Goal: Communication & Community: Participate in discussion

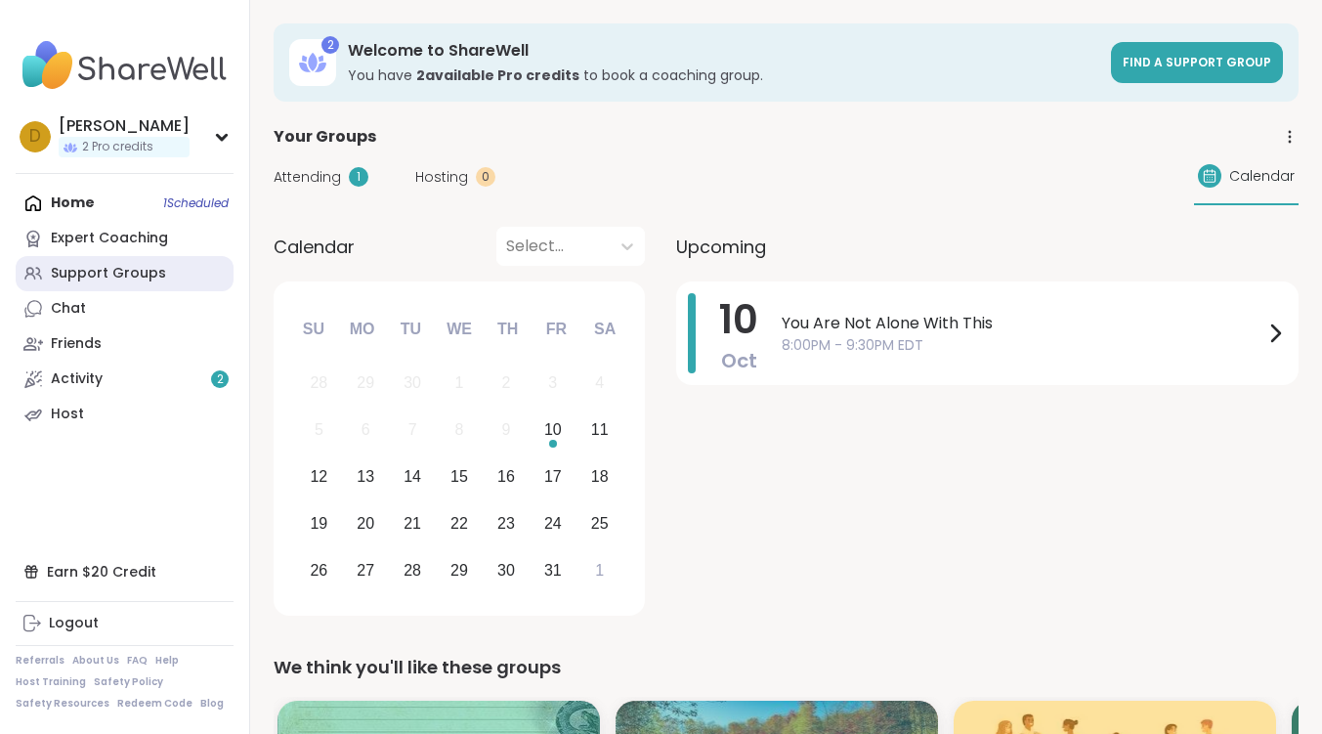
click at [137, 273] on div "Support Groups" at bounding box center [108, 274] width 115 height 20
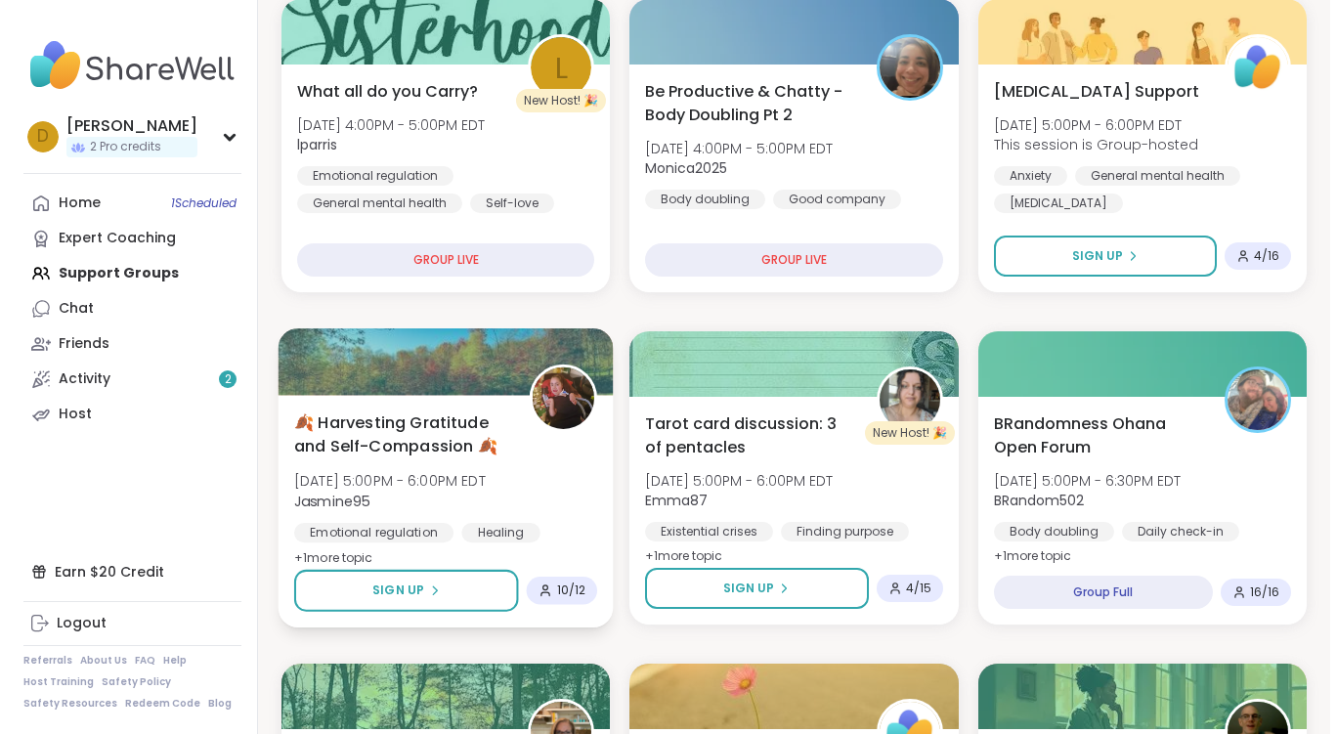
scroll to position [782, 0]
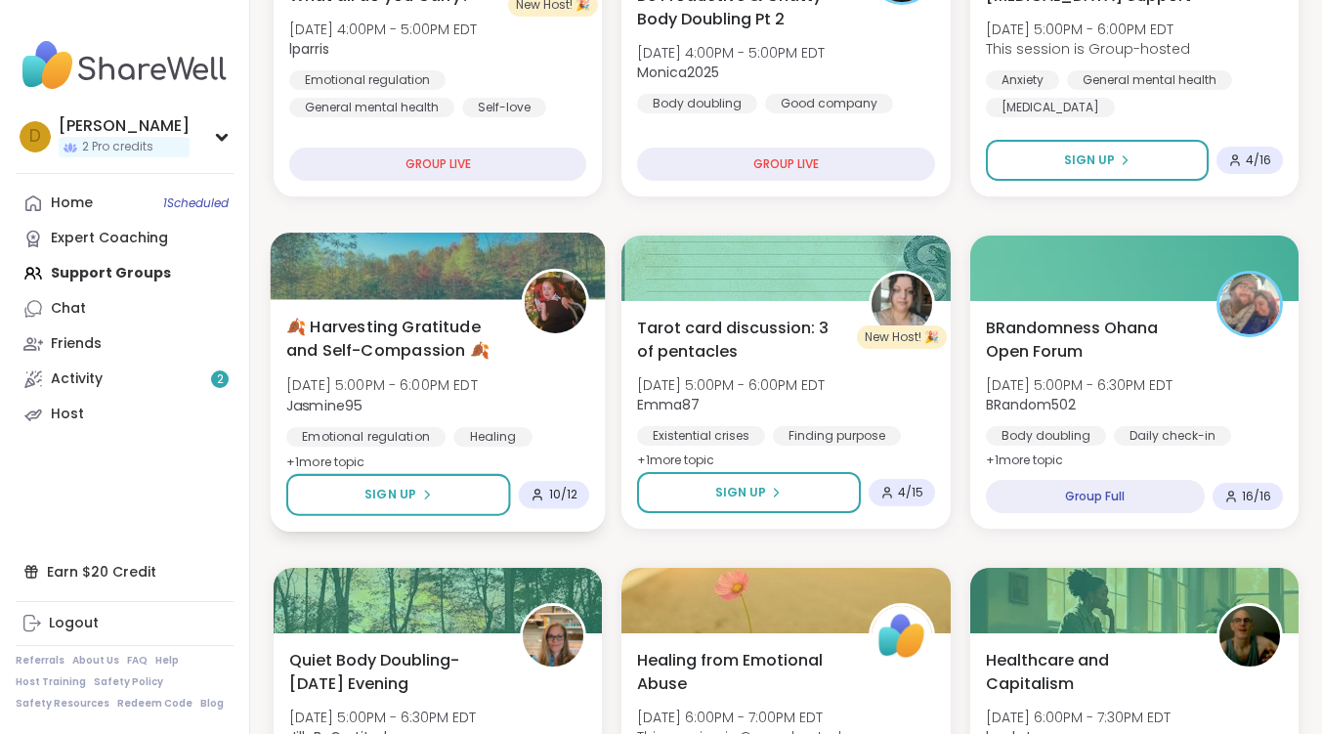
click at [398, 340] on span "🍂 Harvesting Gratitude and Self-Compassion 🍂" at bounding box center [393, 339] width 214 height 48
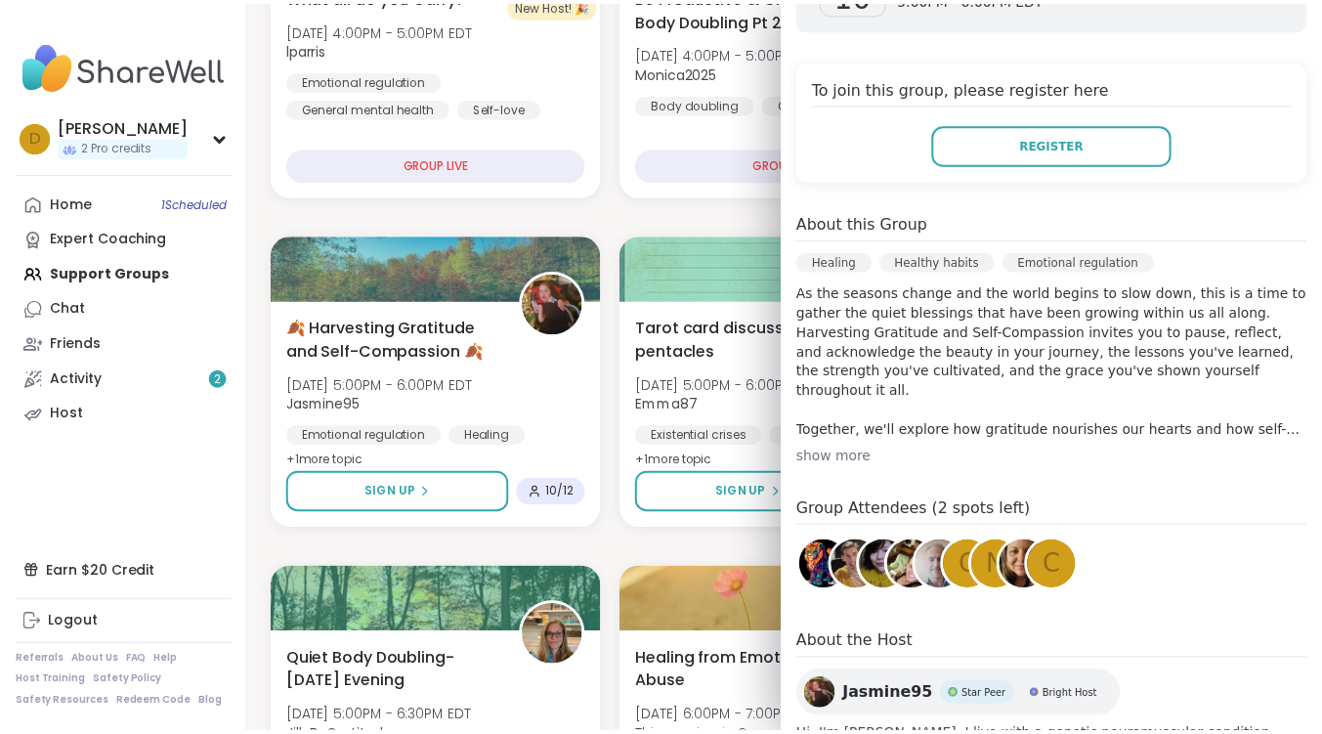
scroll to position [391, 0]
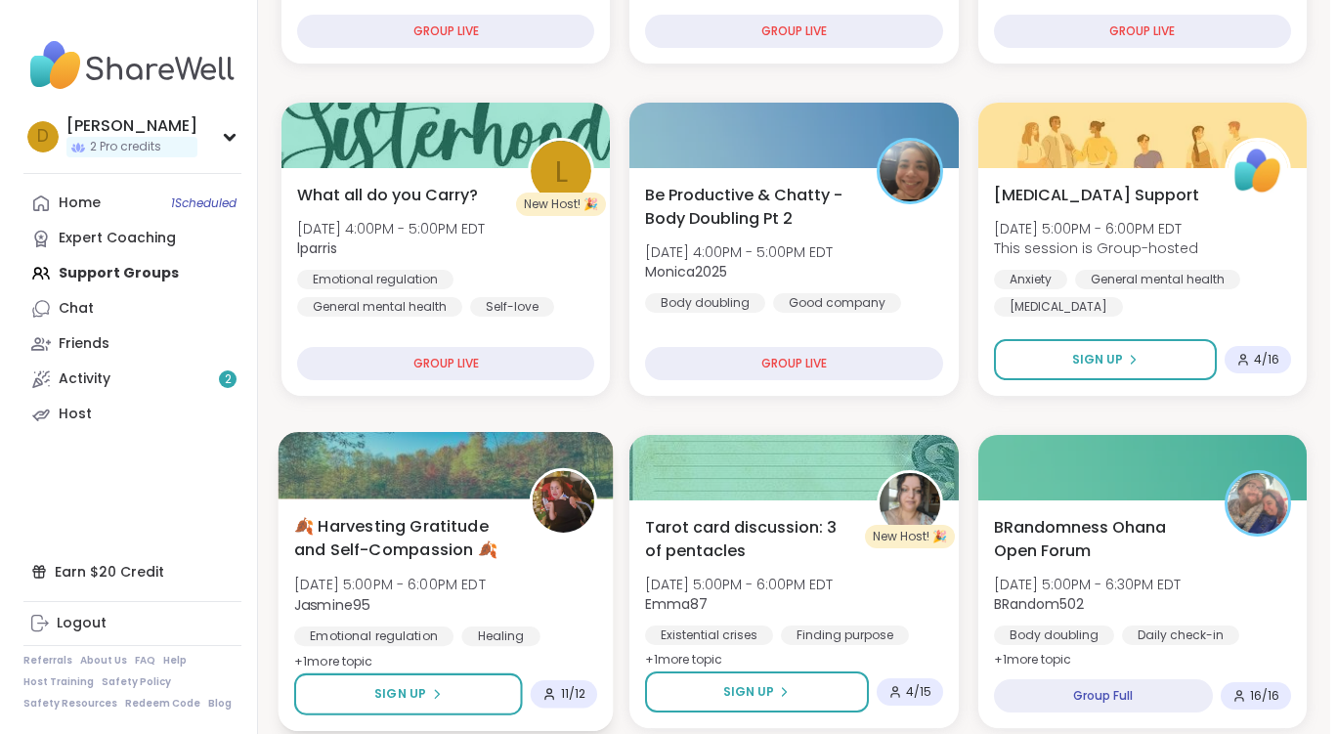
scroll to position [684, 0]
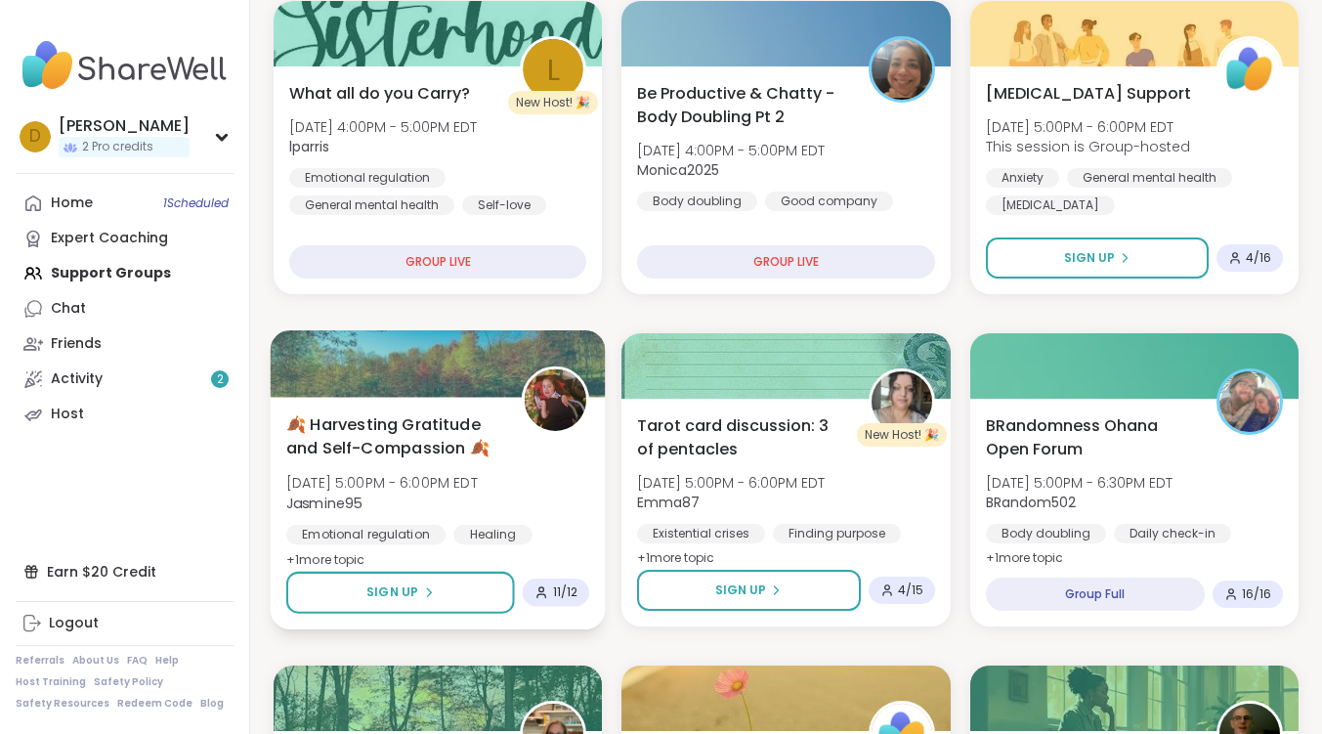
click at [389, 436] on span "🍂 Harvesting Gratitude and Self-Compassion 🍂" at bounding box center [393, 436] width 214 height 48
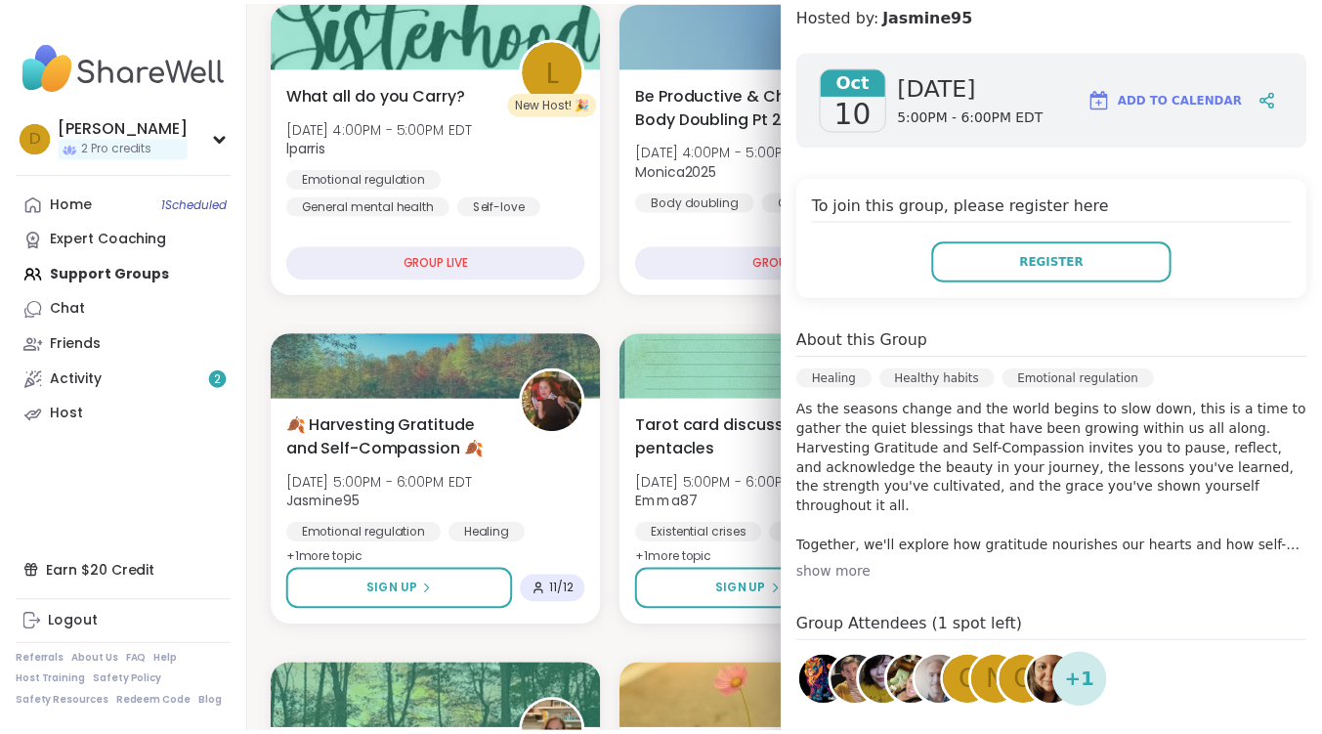
scroll to position [293, 0]
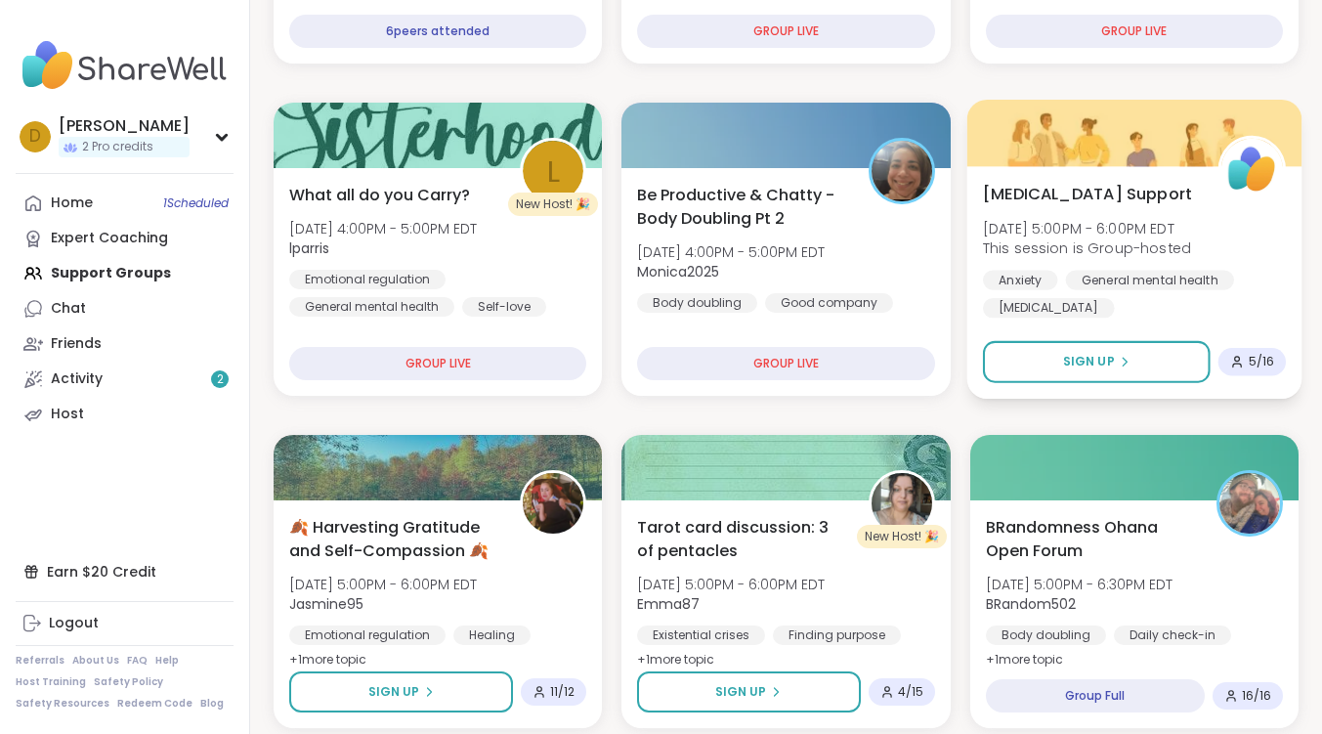
scroll to position [684, 0]
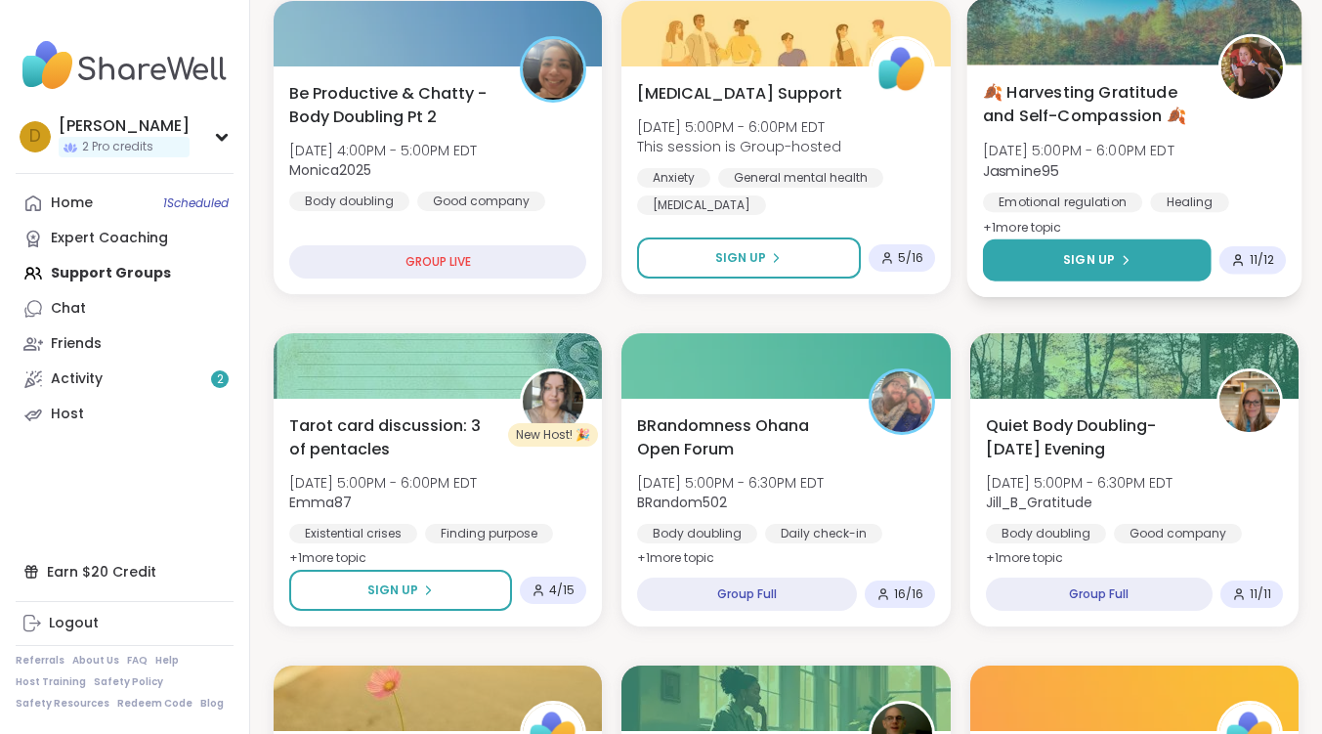
click at [1068, 260] on span "Sign Up" at bounding box center [1089, 260] width 52 height 18
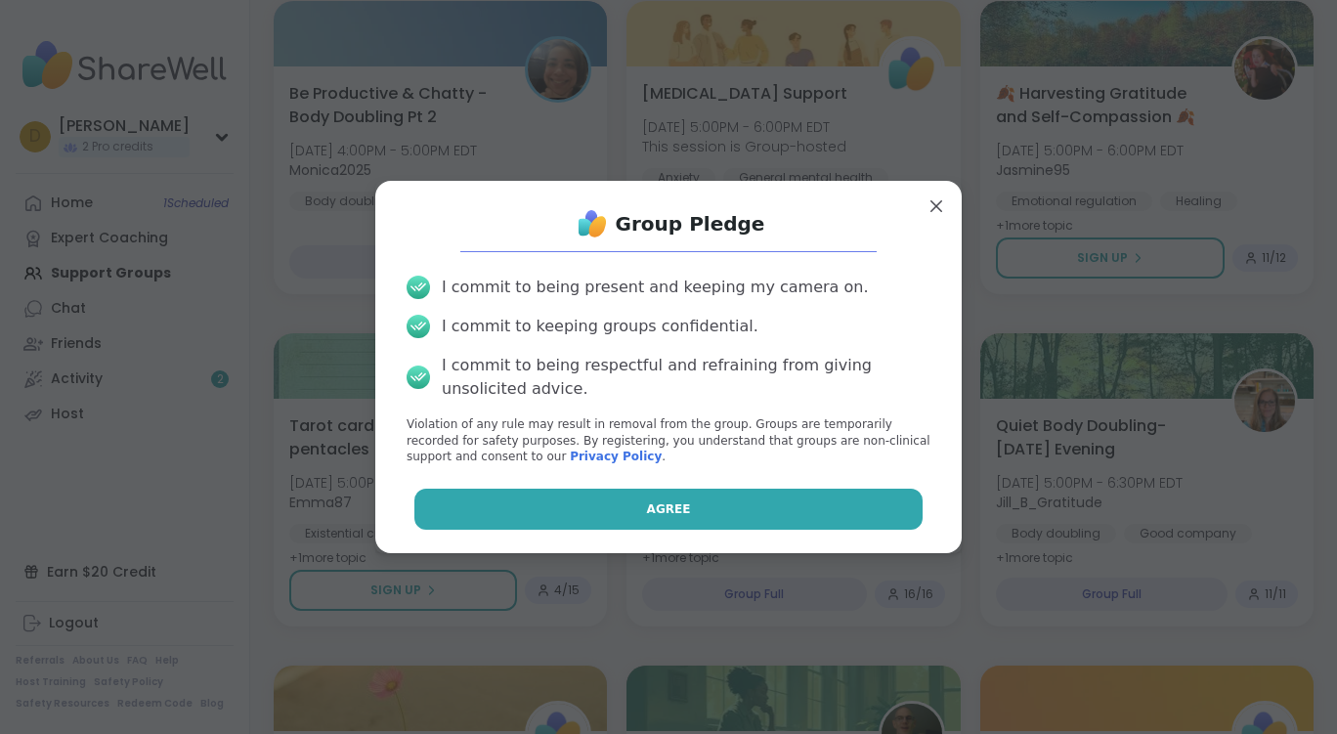
click at [696, 509] on button "Agree" at bounding box center [668, 509] width 509 height 41
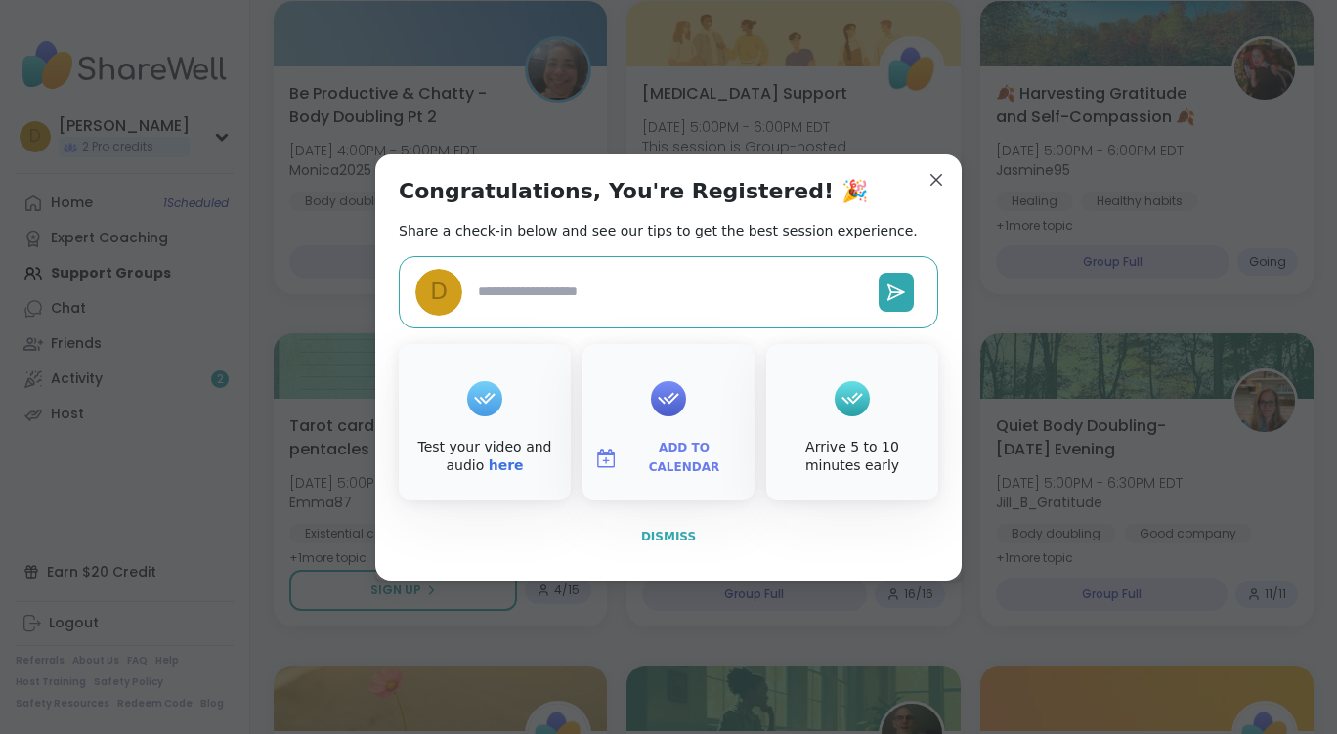
click at [673, 530] on span "Dismiss" at bounding box center [668, 537] width 55 height 14
type textarea "*"
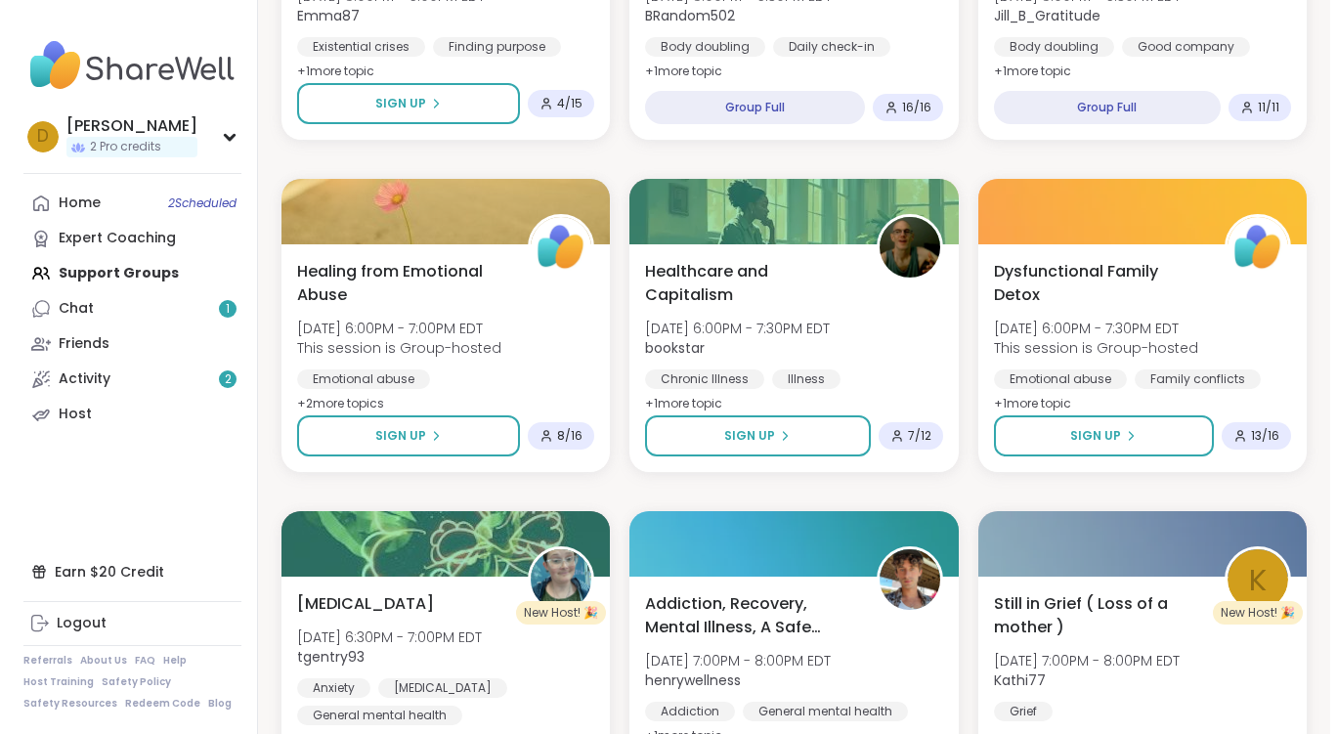
scroll to position [1368, 0]
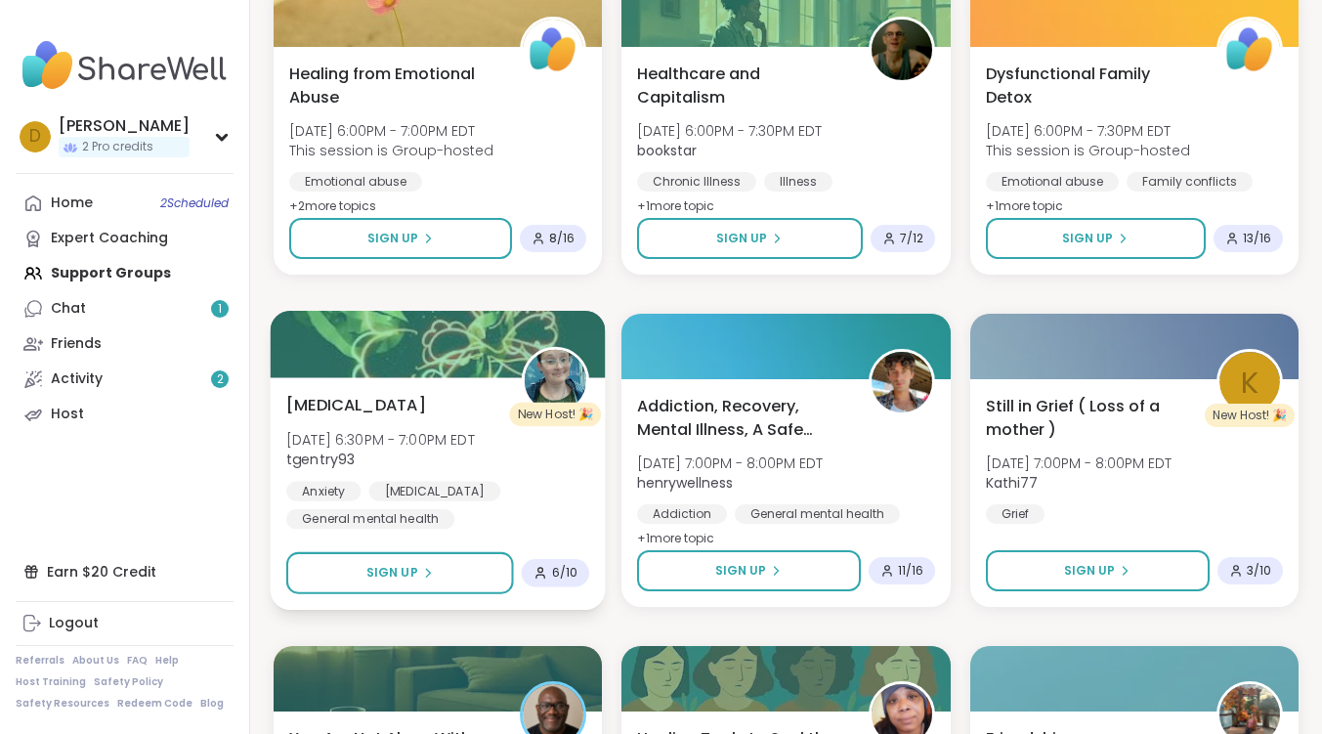
click at [356, 402] on span "[MEDICAL_DATA]" at bounding box center [356, 404] width 140 height 23
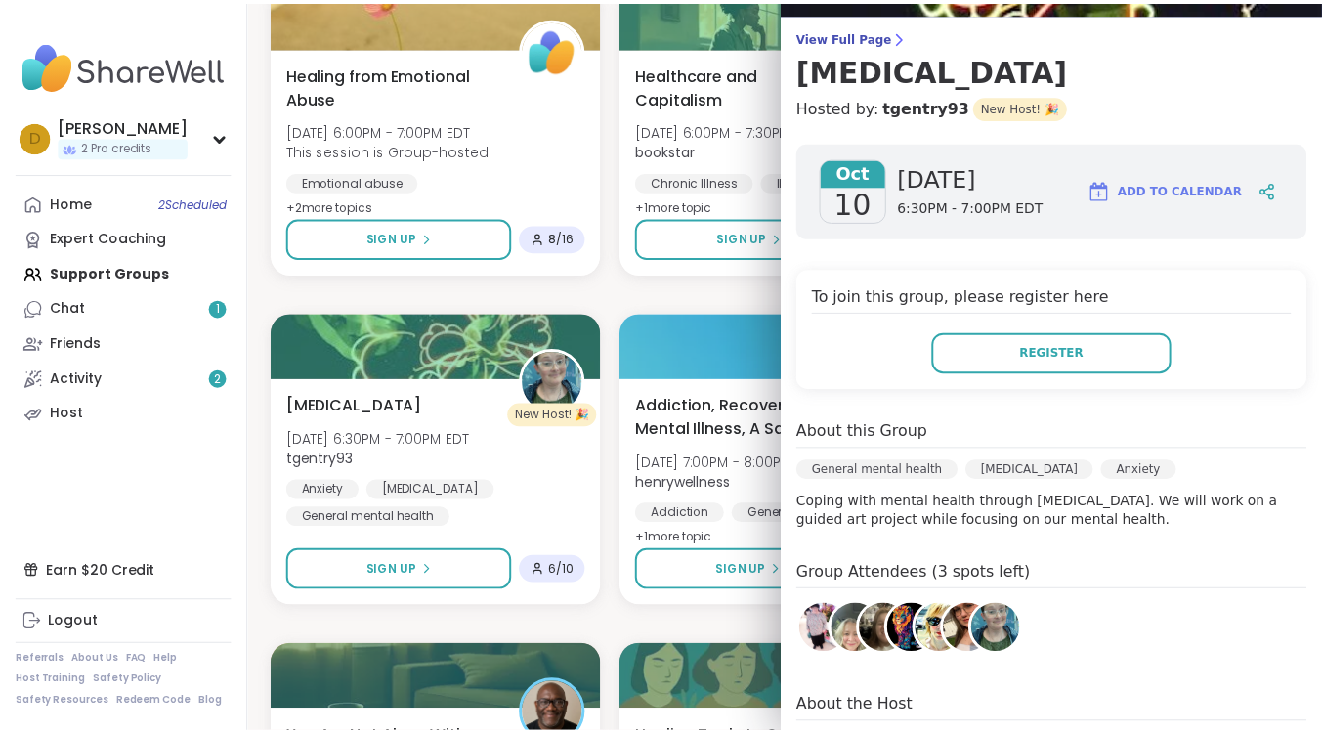
scroll to position [195, 0]
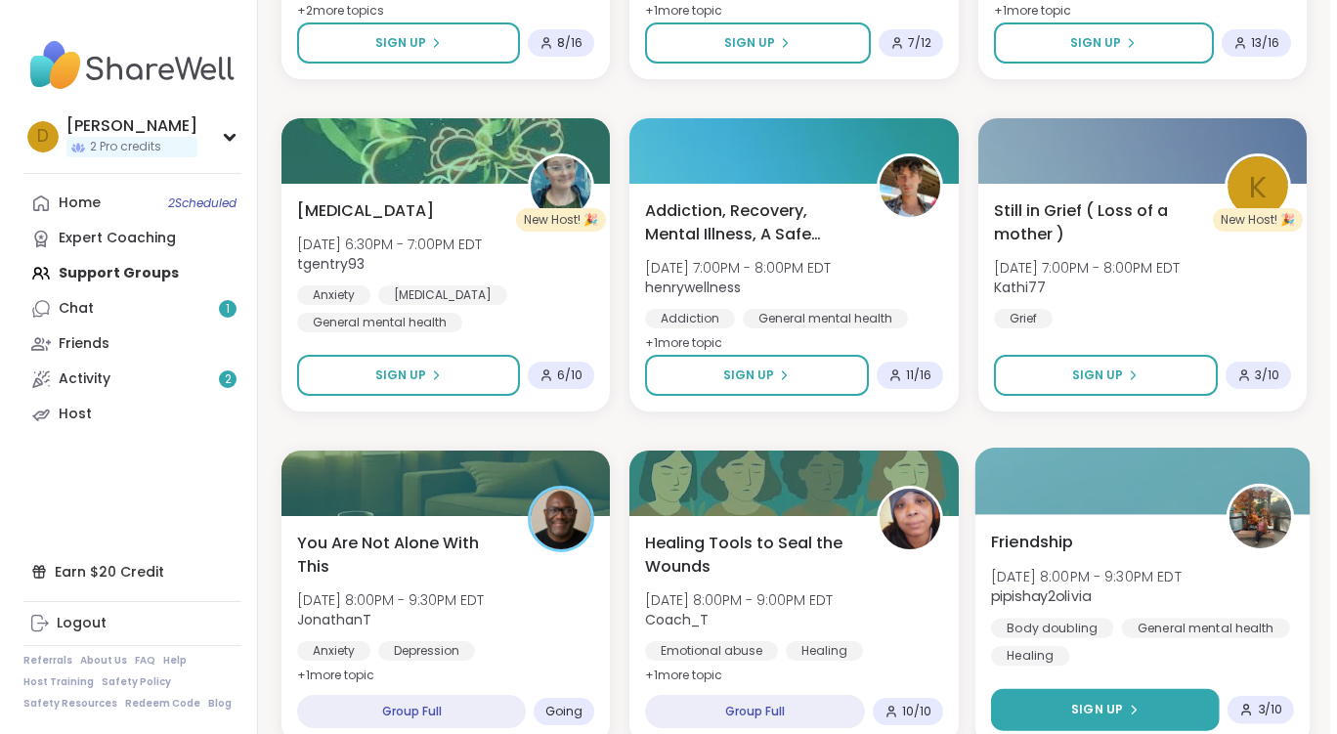
scroll to position [1172, 0]
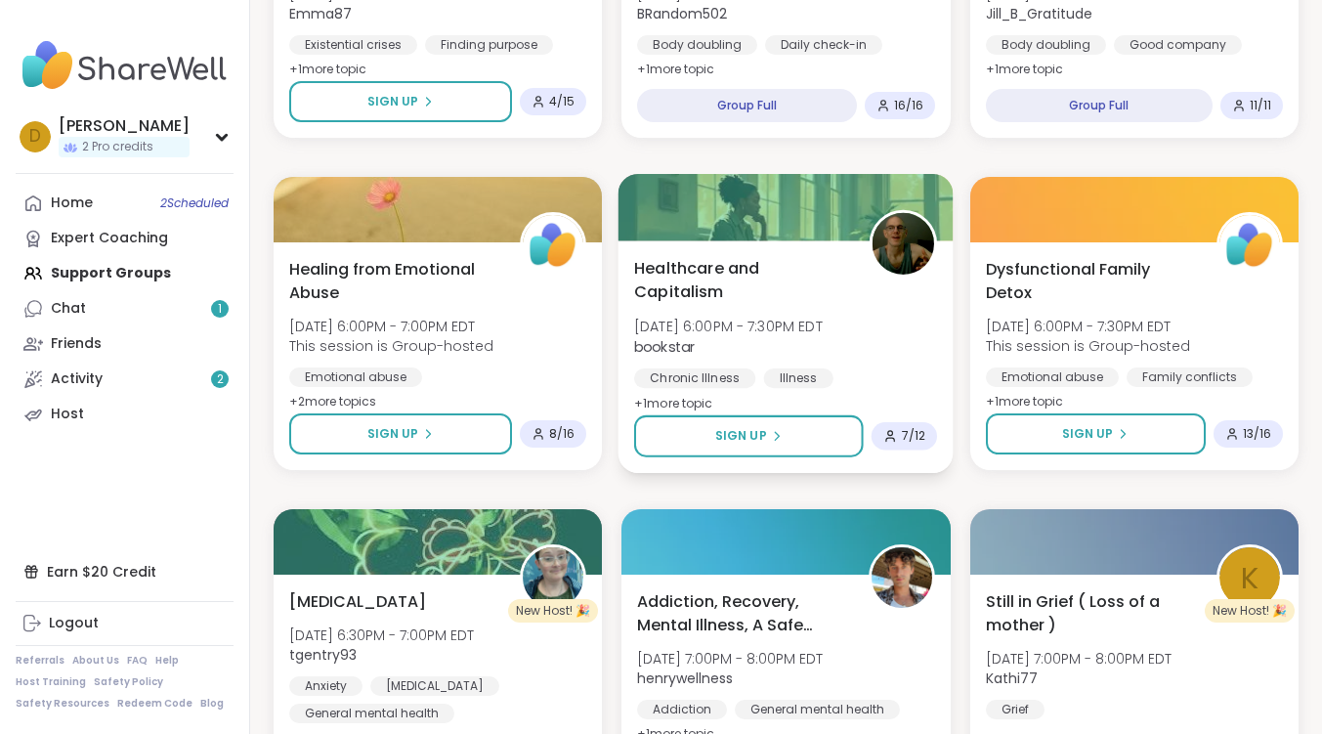
click at [692, 265] on span "Healthcare and Capitalism" at bounding box center [741, 280] width 214 height 48
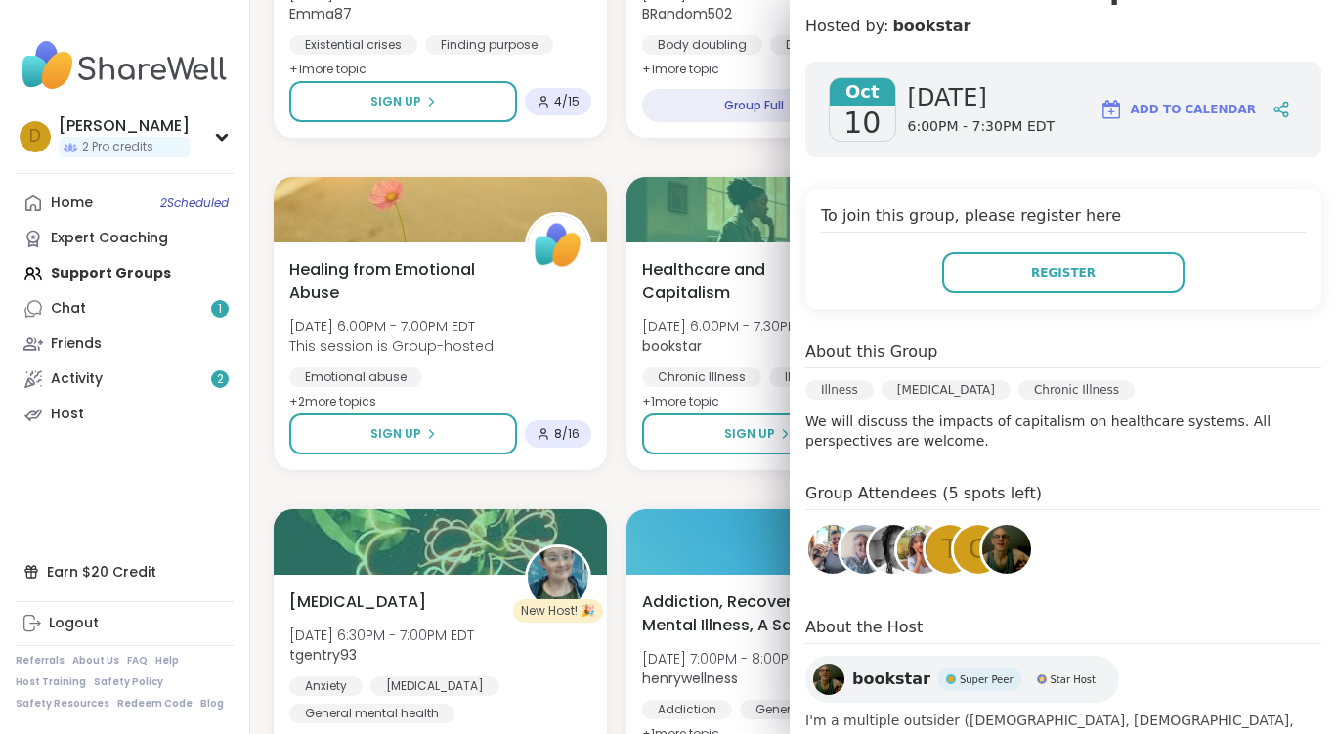
scroll to position [345, 0]
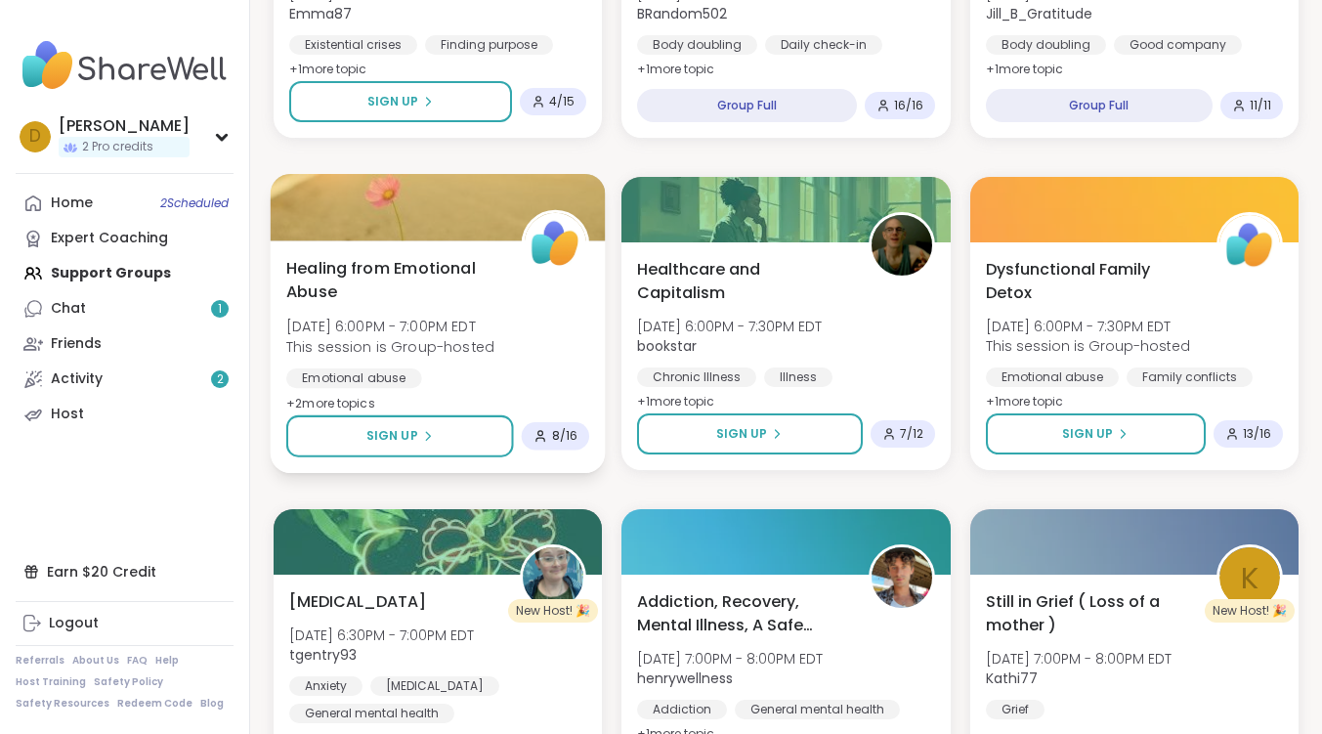
click at [375, 261] on span "Healing from Emotional Abuse" at bounding box center [393, 280] width 214 height 48
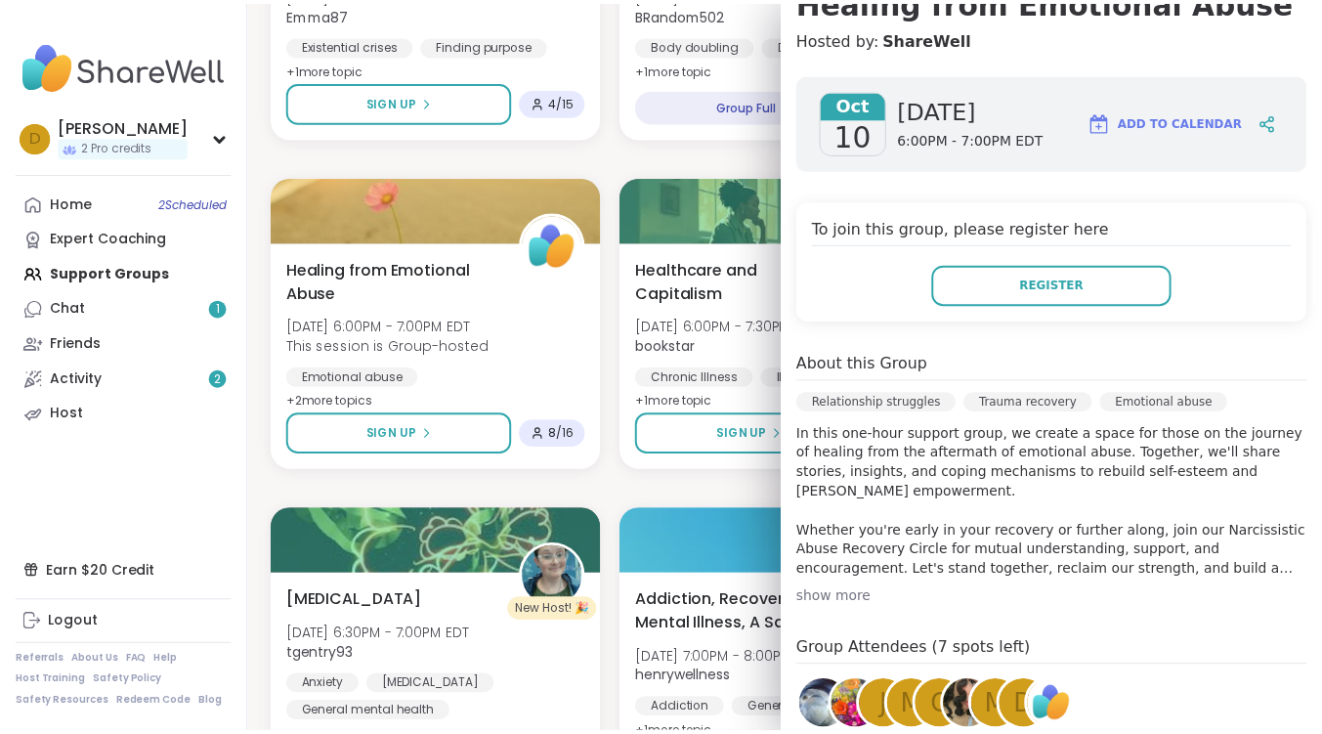
scroll to position [391, 0]
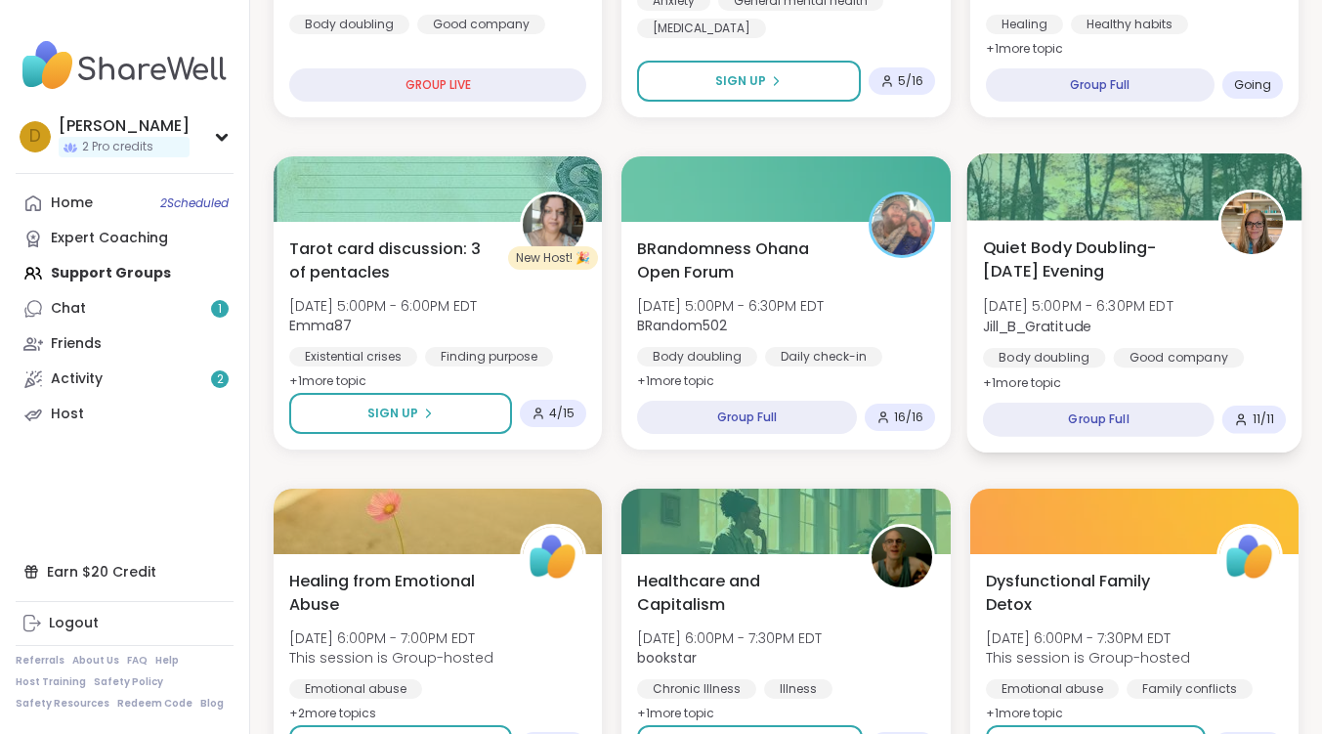
scroll to position [684, 0]
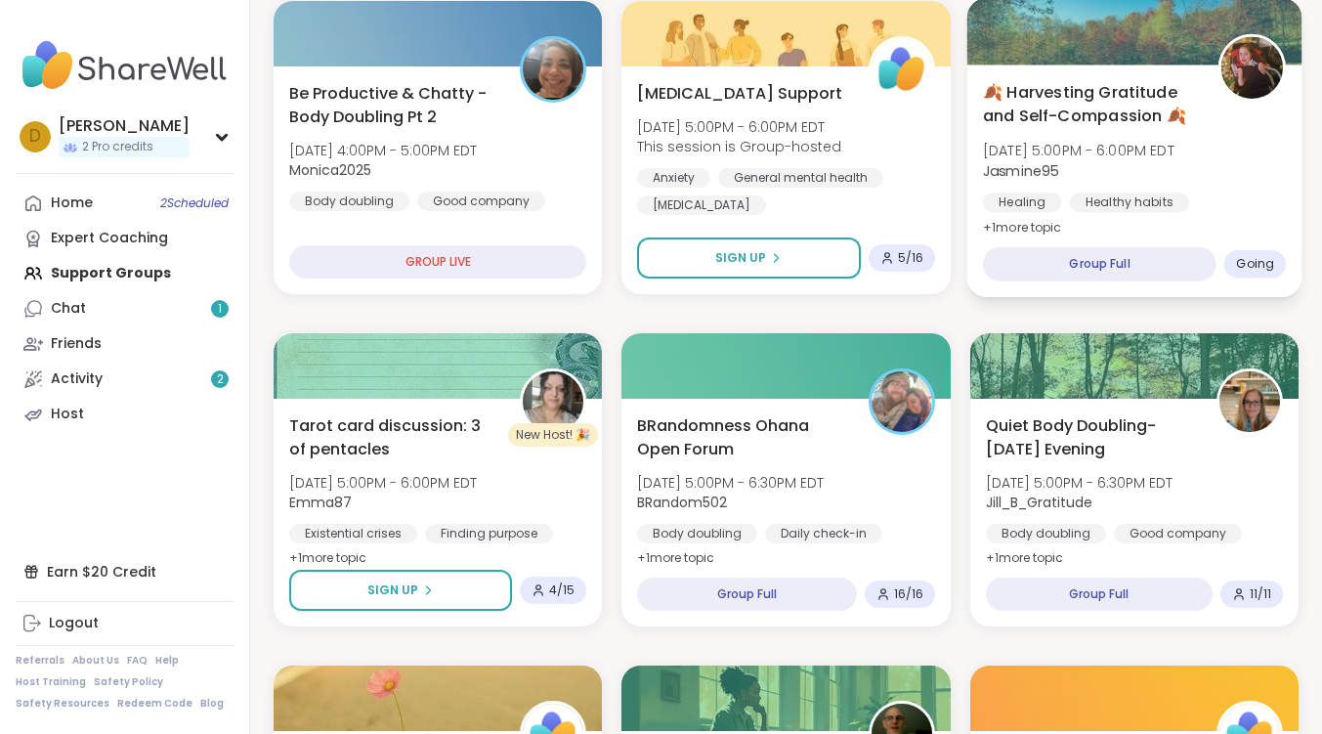
click at [1069, 100] on span "🍂 Harvesting Gratitude and Self-Compassion 🍂" at bounding box center [1090, 104] width 214 height 48
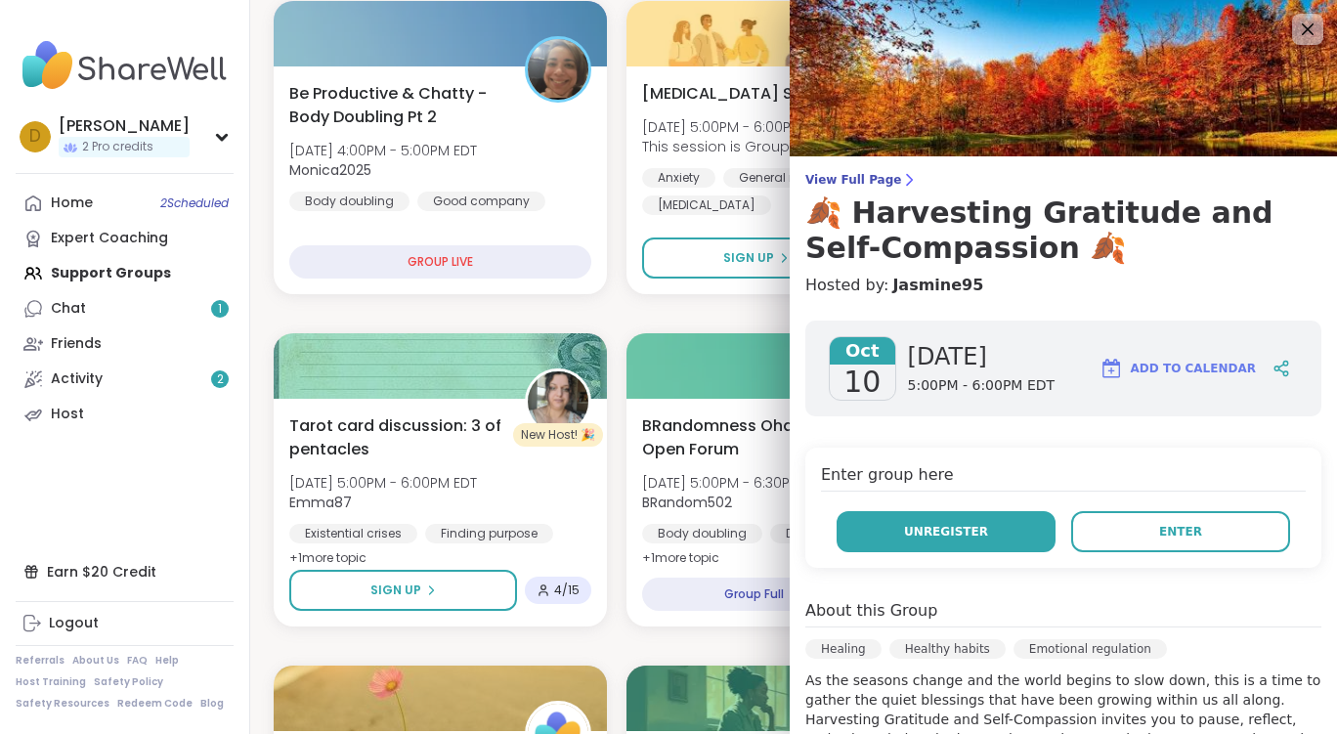
click at [904, 535] on span "Unregister" at bounding box center [946, 532] width 84 height 18
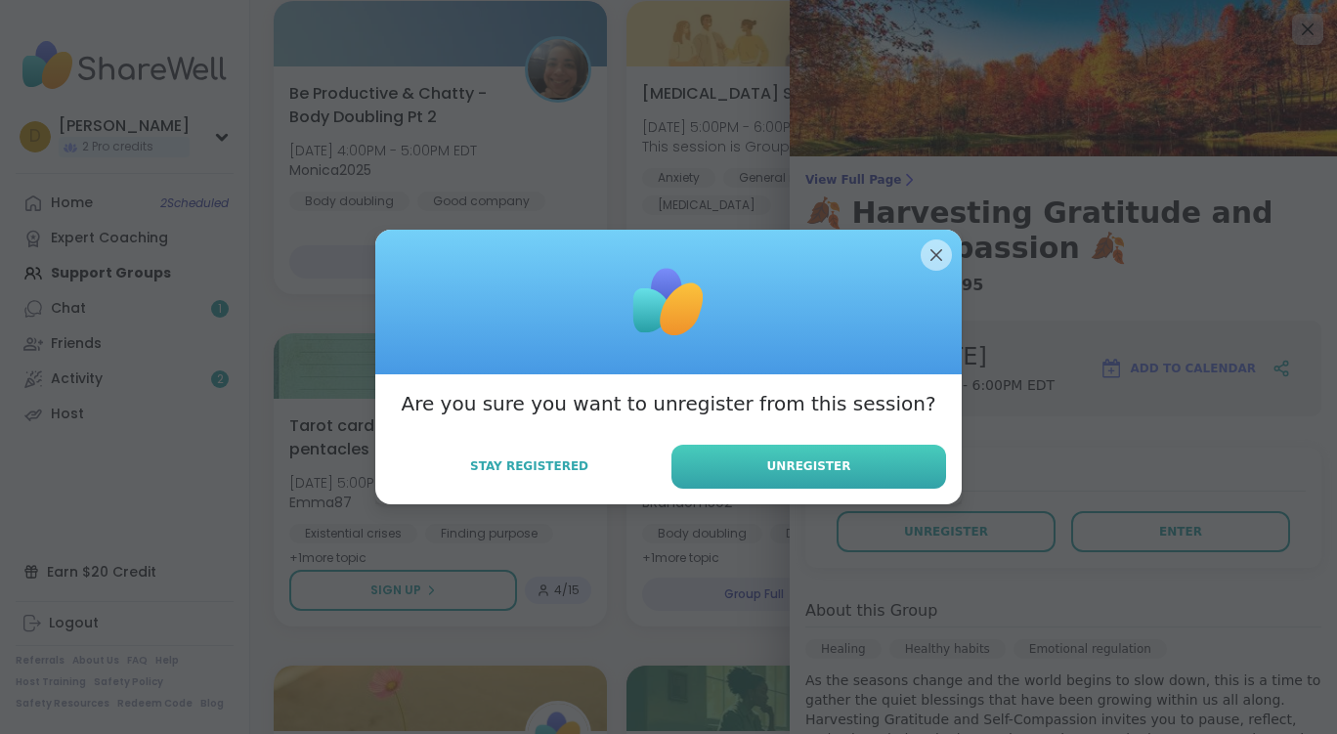
click at [827, 457] on span "Unregister" at bounding box center [809, 466] width 84 height 18
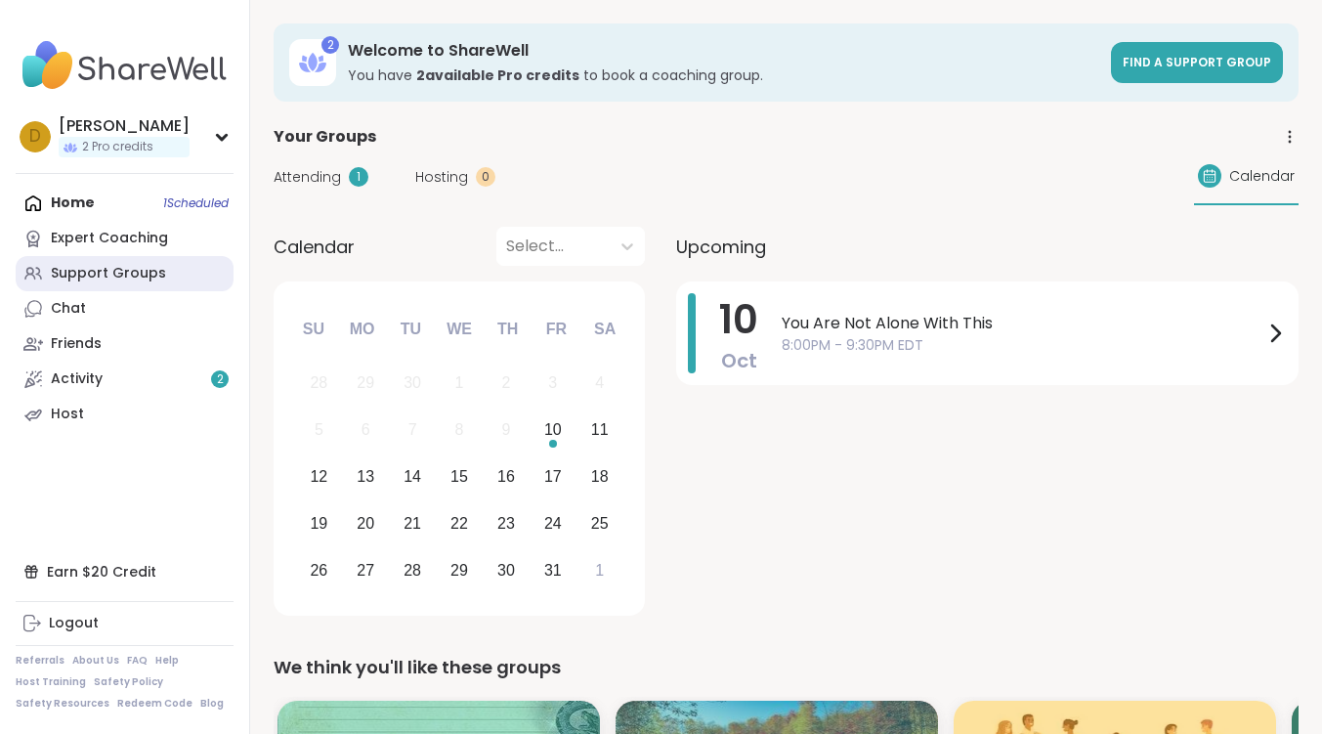
click at [149, 275] on div "Support Groups" at bounding box center [108, 274] width 115 height 20
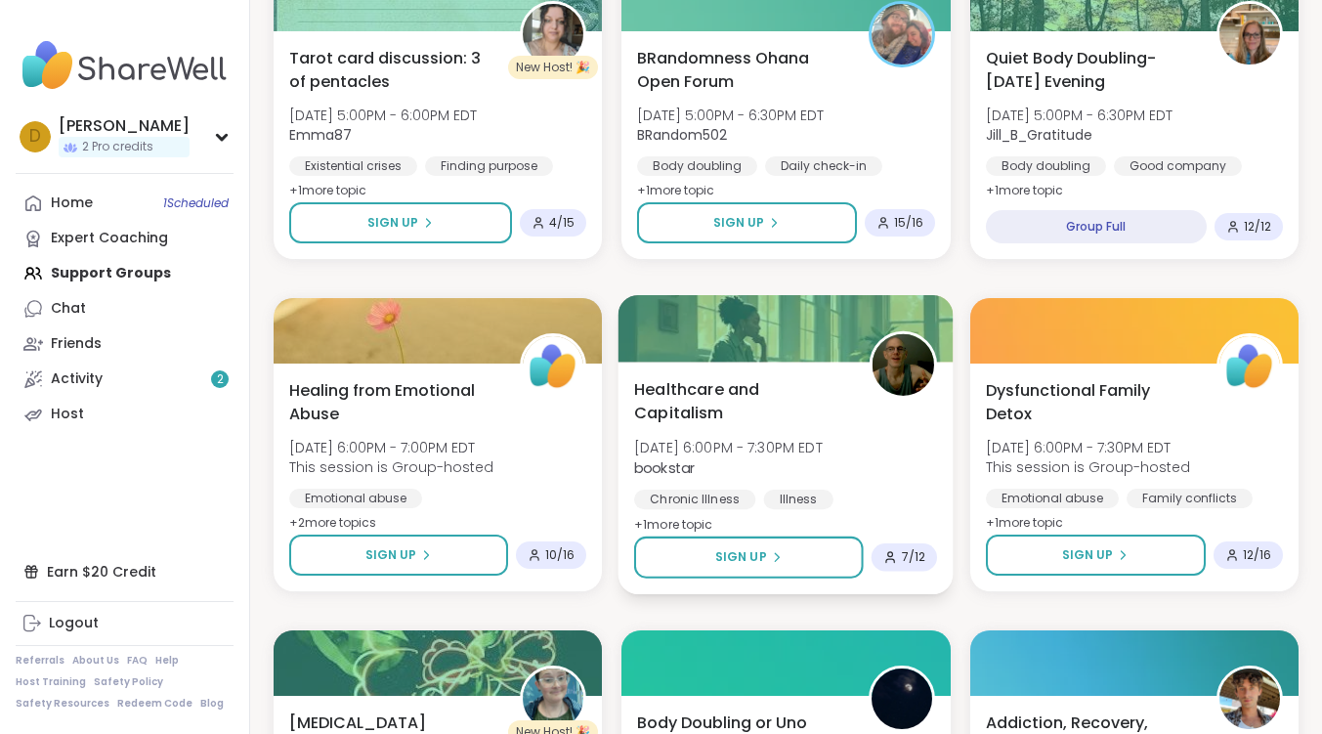
scroll to position [1075, 0]
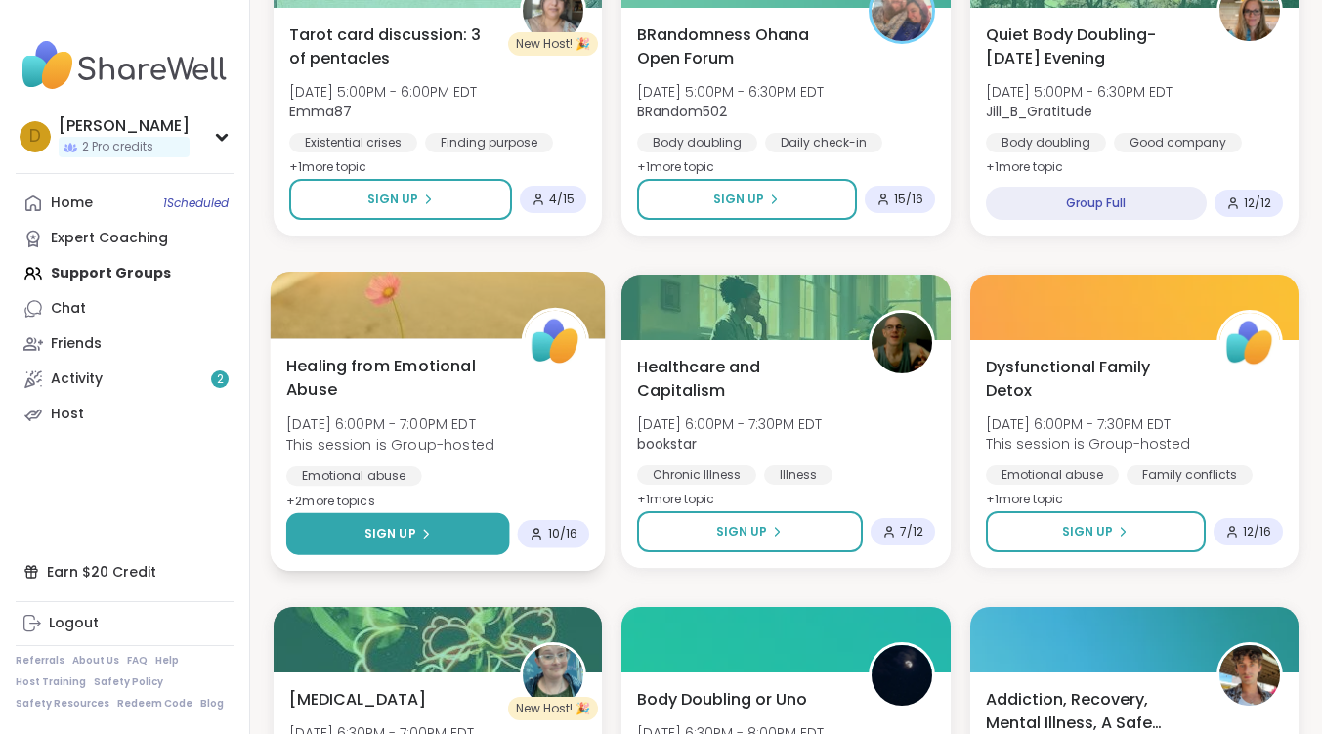
click at [444, 532] on button "Sign Up" at bounding box center [398, 534] width 224 height 42
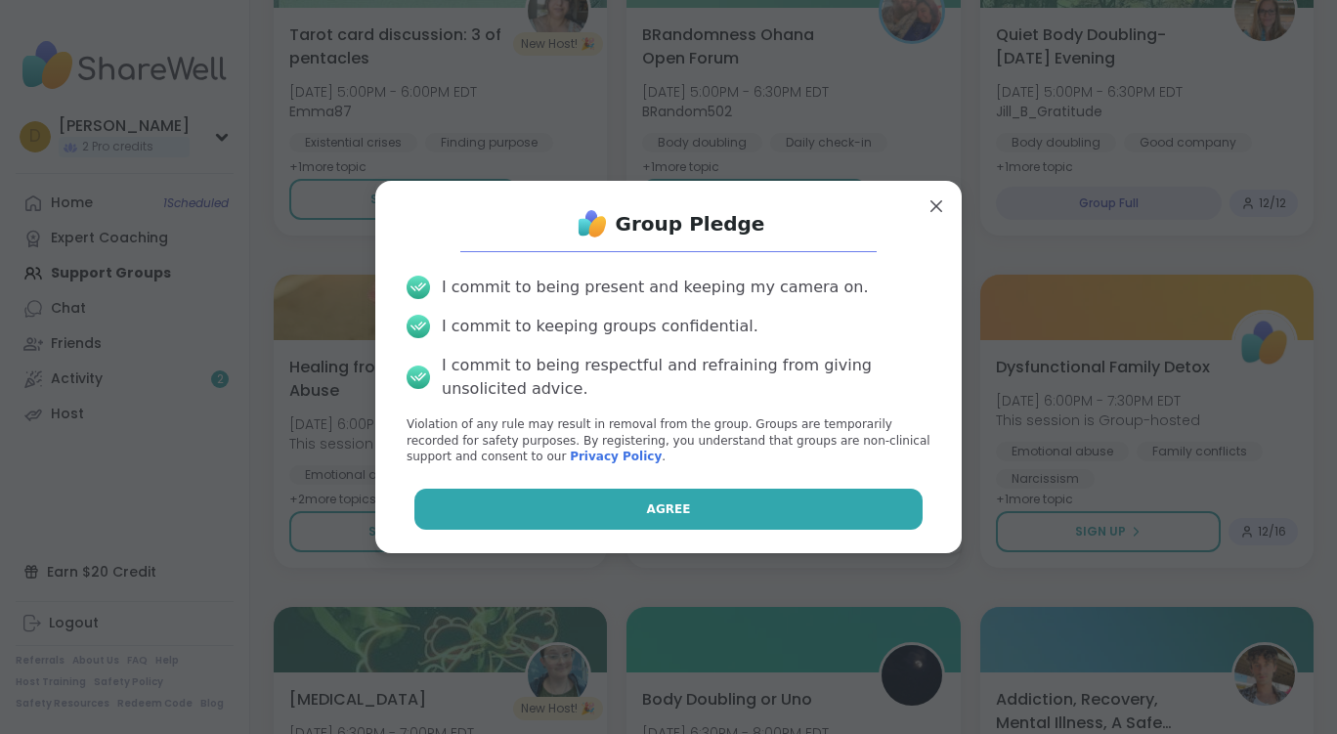
click at [660, 497] on button "Agree" at bounding box center [668, 509] width 509 height 41
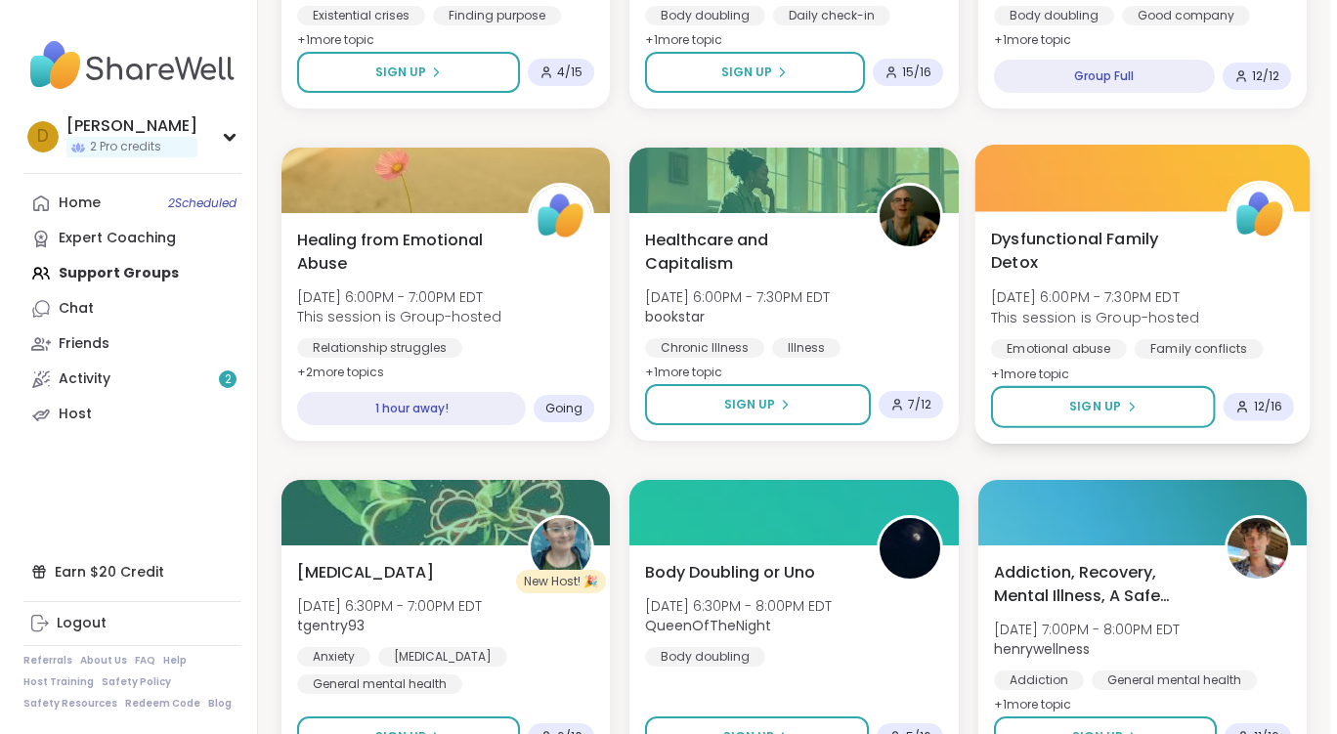
scroll to position [1270, 0]
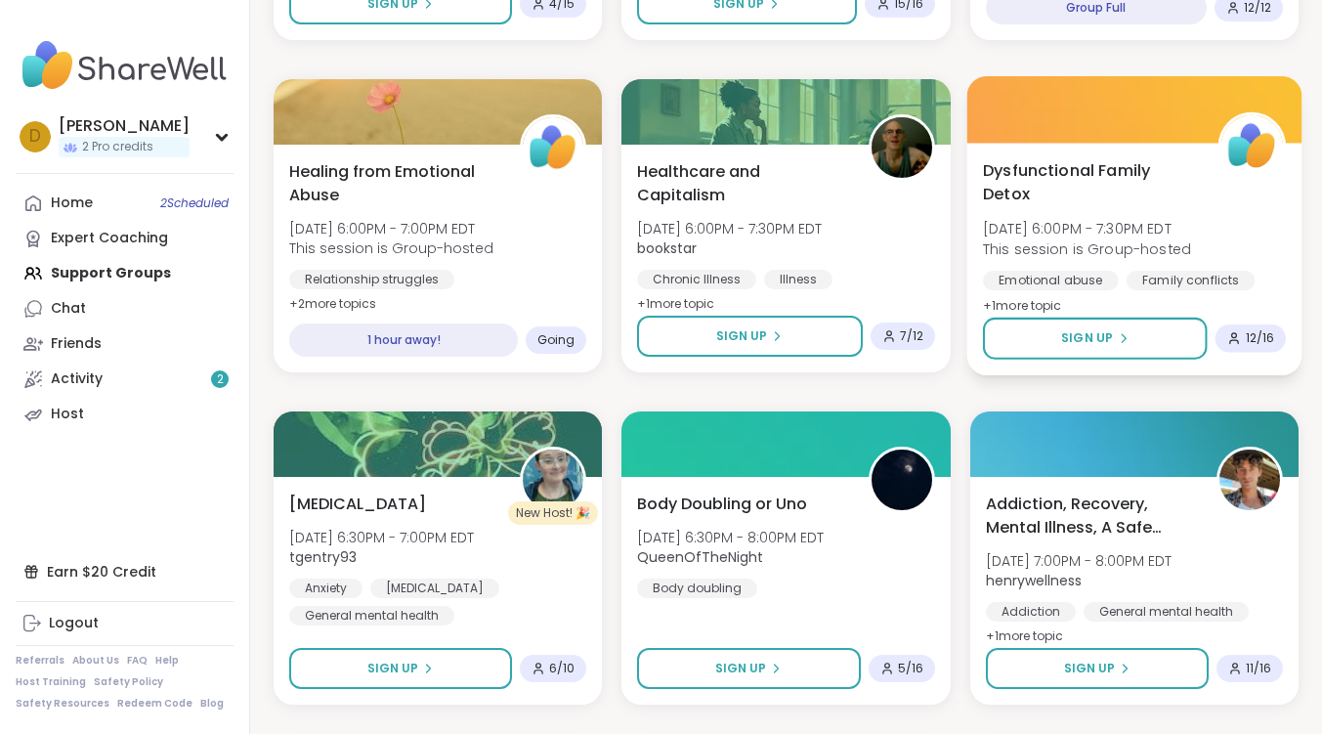
click at [1037, 175] on span "Dysfunctional Family Detox" at bounding box center [1090, 182] width 214 height 48
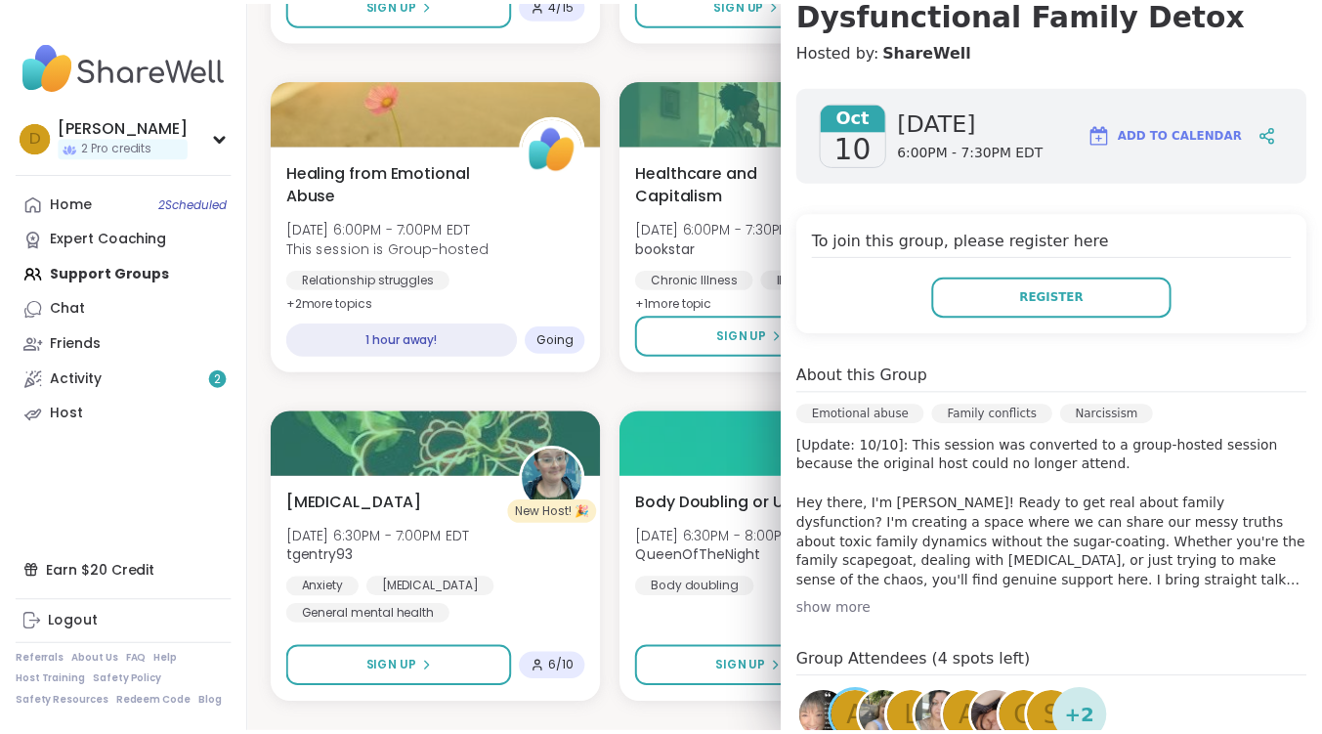
scroll to position [293, 0]
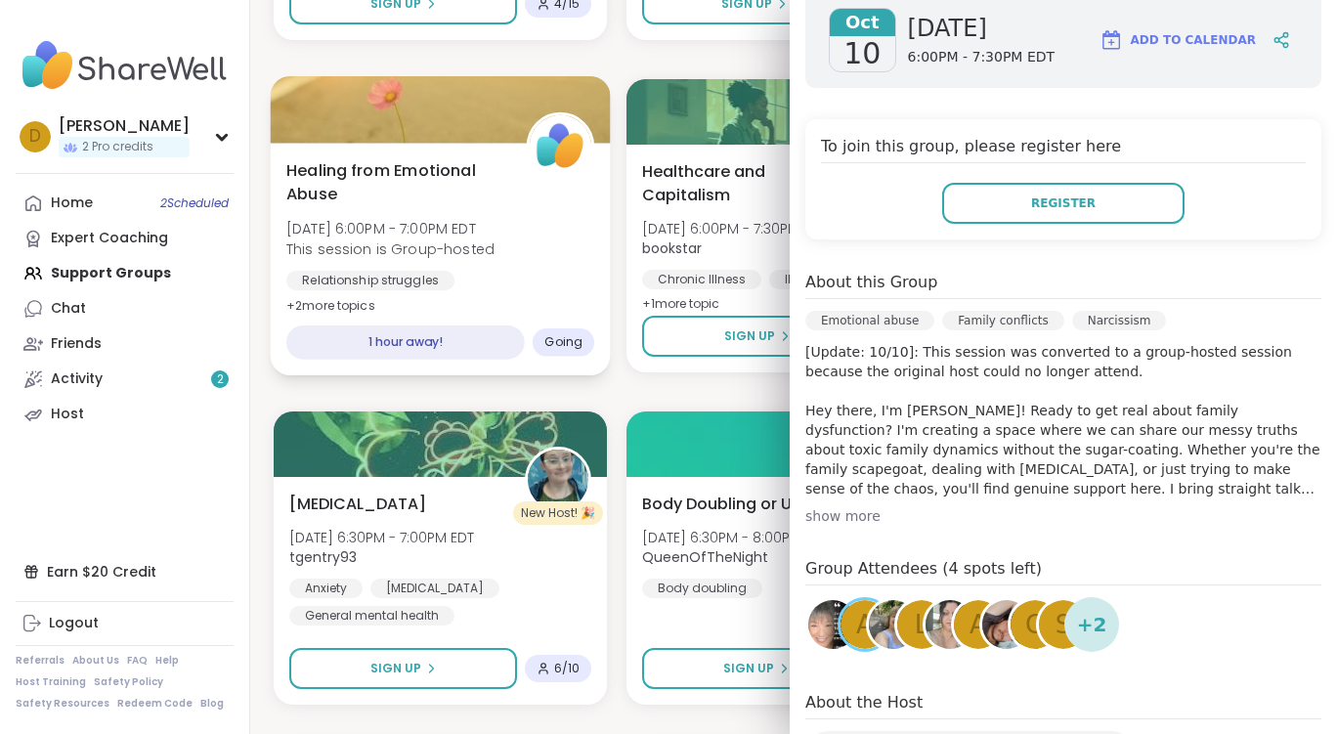
click at [391, 169] on span "Healing from Emotional Abuse" at bounding box center [395, 182] width 219 height 48
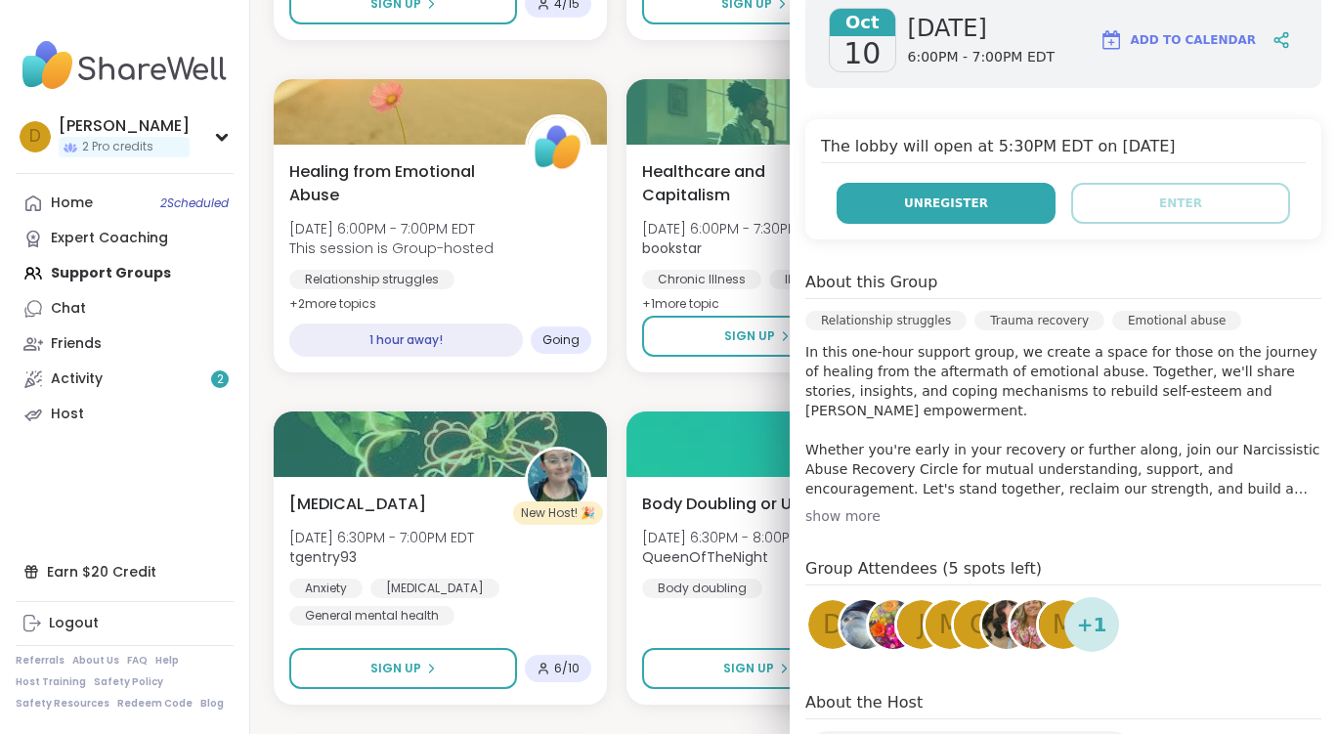
click at [926, 203] on span "Unregister" at bounding box center [946, 203] width 84 height 18
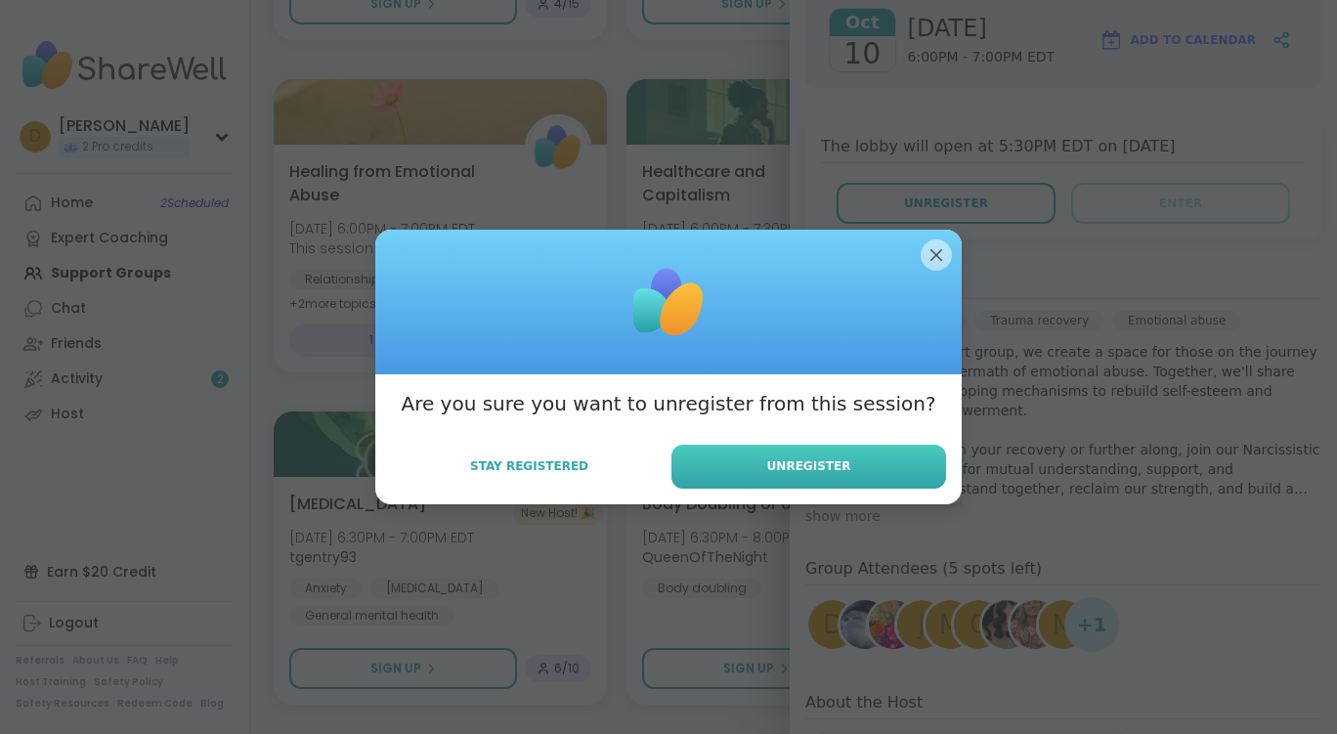
click at [823, 462] on span "Unregister" at bounding box center [809, 466] width 84 height 18
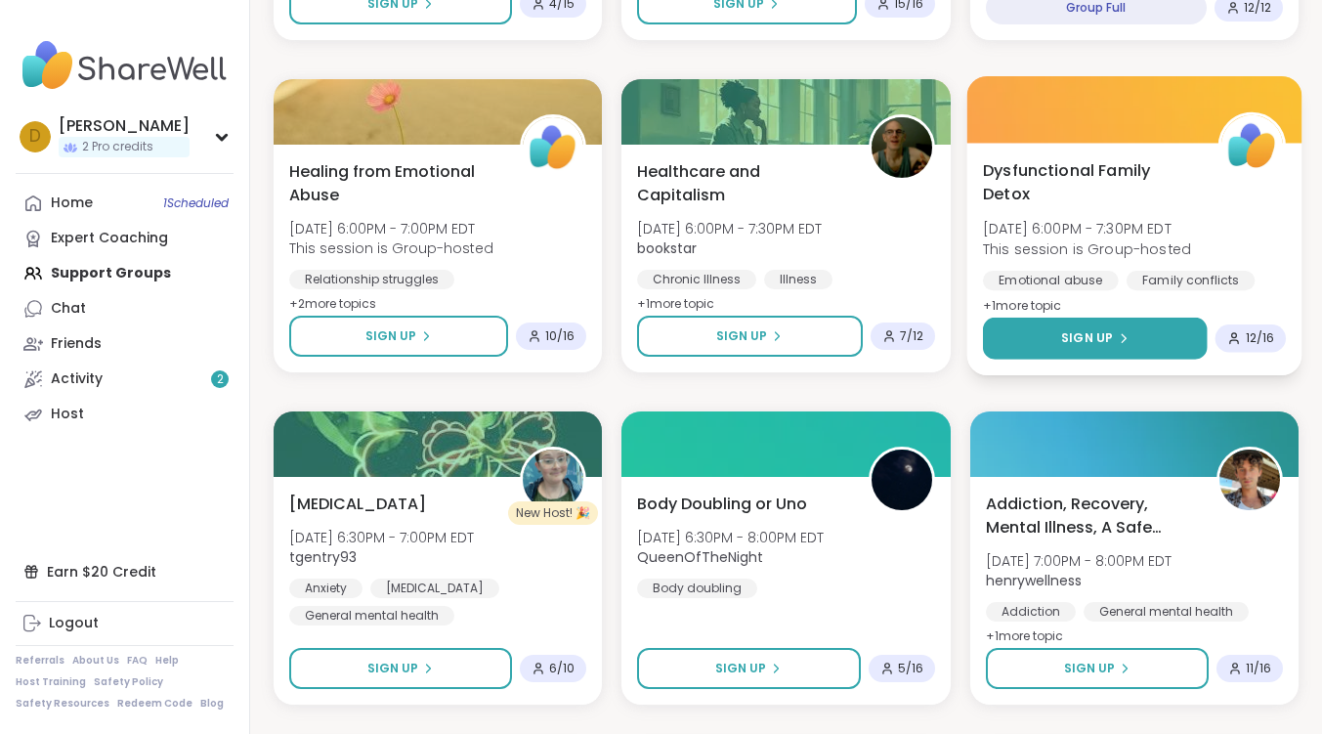
click at [1107, 333] on span "Sign Up" at bounding box center [1087, 338] width 52 height 18
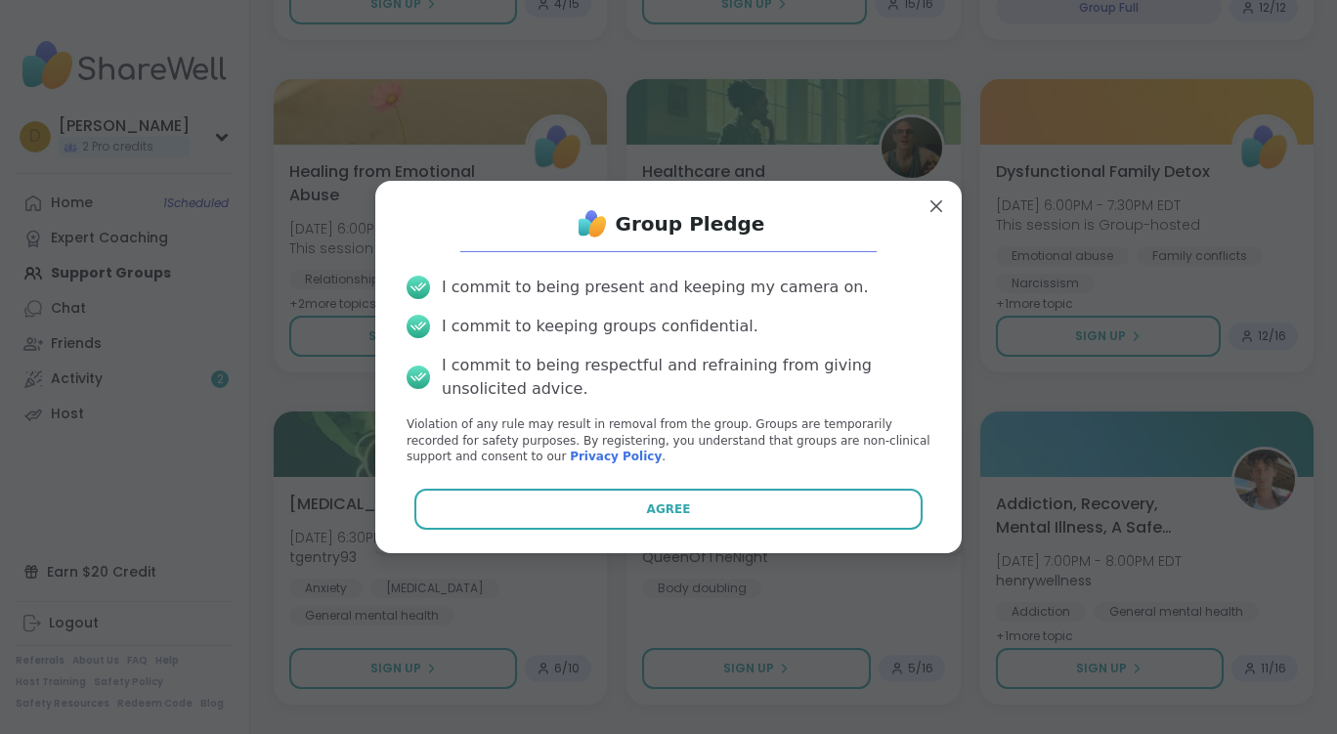
click at [637, 488] on div "Group Pledge I commit to being present and keeping my camera on. I commit to ke…" at bounding box center [668, 366] width 555 height 341
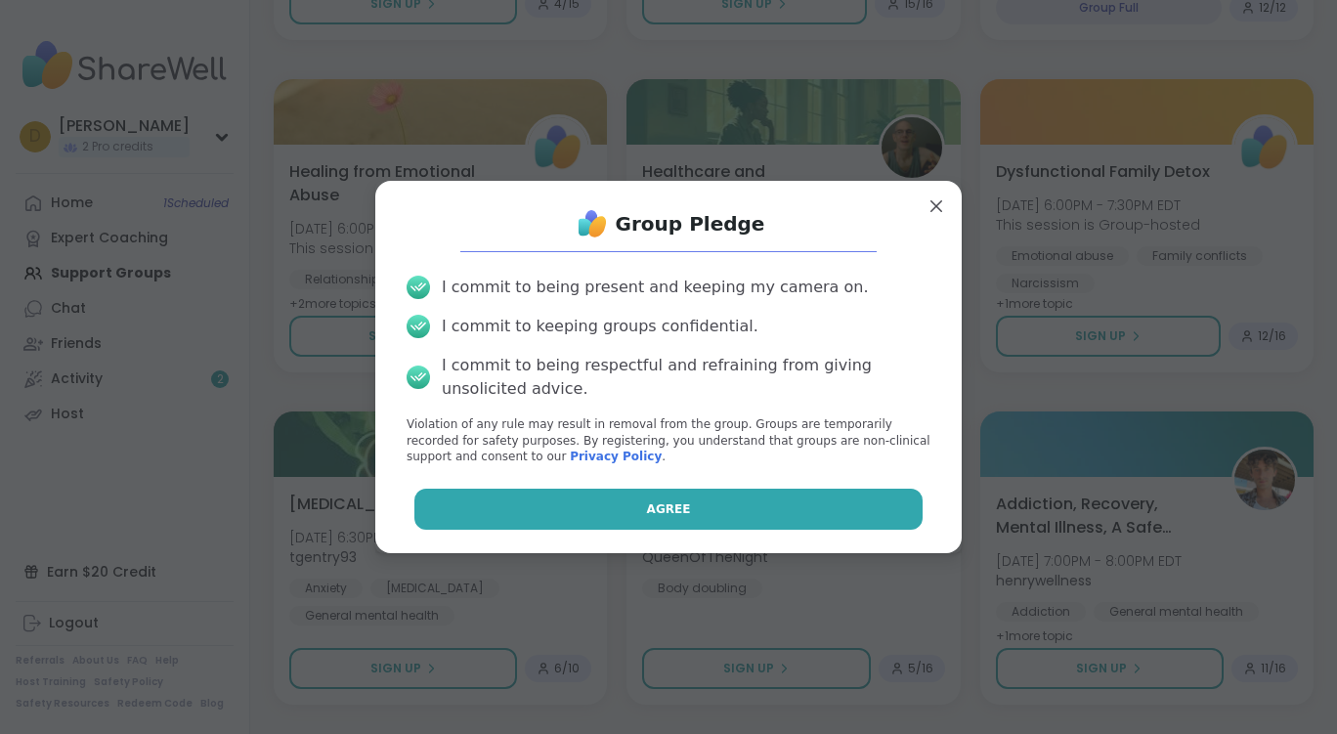
click at [645, 501] on button "Agree" at bounding box center [668, 509] width 509 height 41
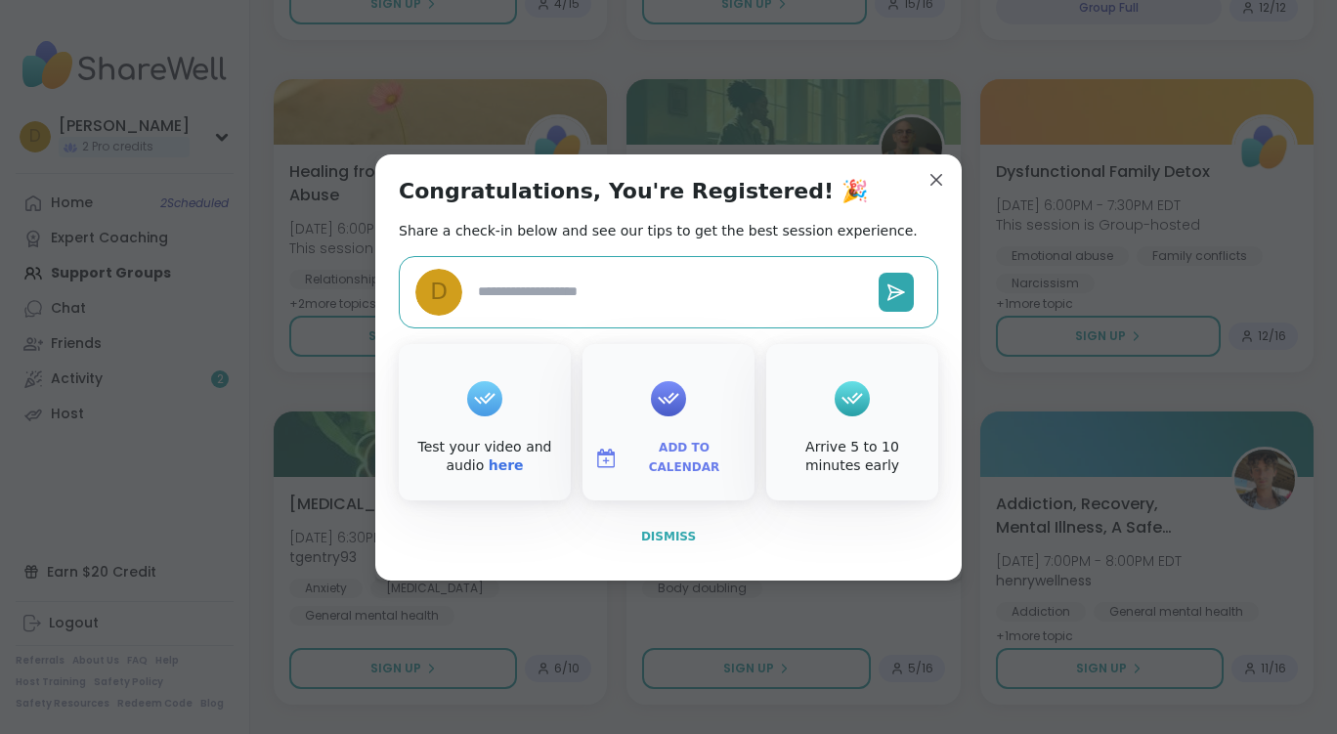
click at [668, 533] on span "Dismiss" at bounding box center [668, 537] width 55 height 14
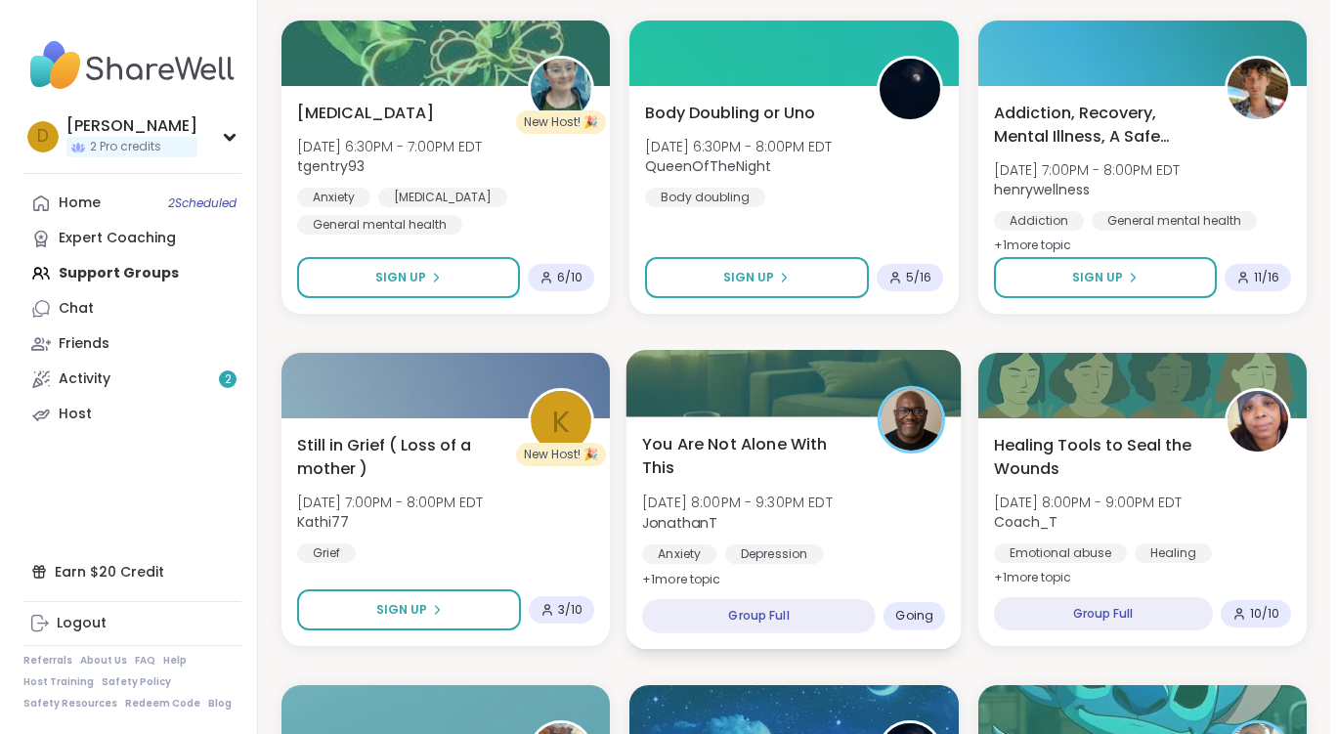
scroll to position [1466, 0]
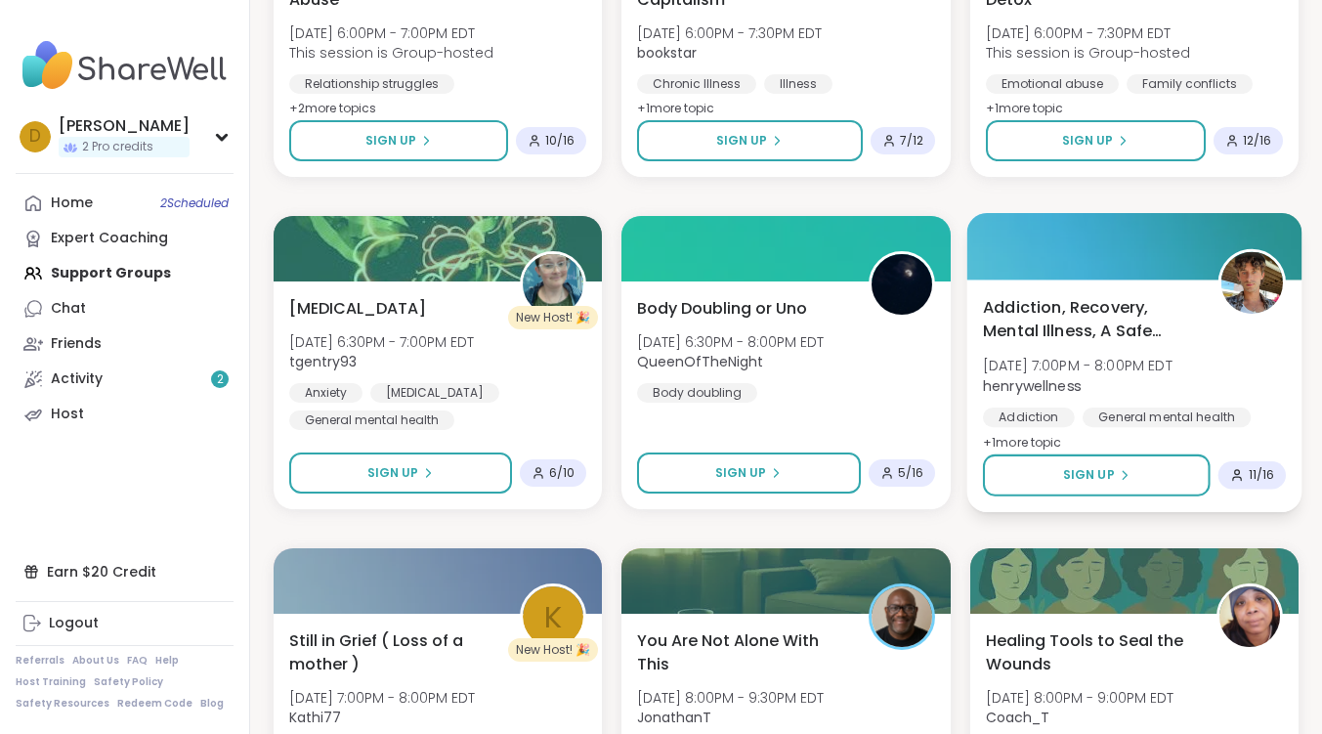
click at [1095, 316] on span "Addiction, Recovery, Mental Illness, A Safe Space" at bounding box center [1090, 319] width 214 height 48
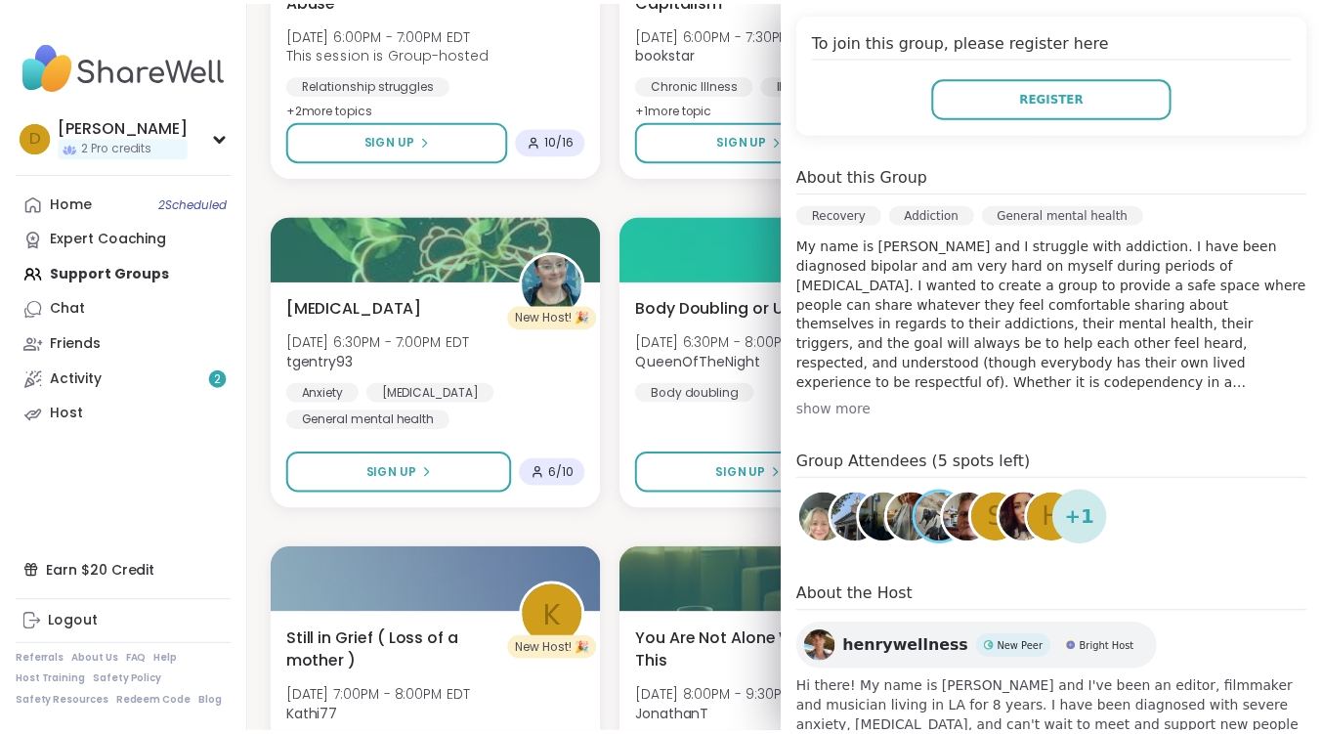
scroll to position [486, 0]
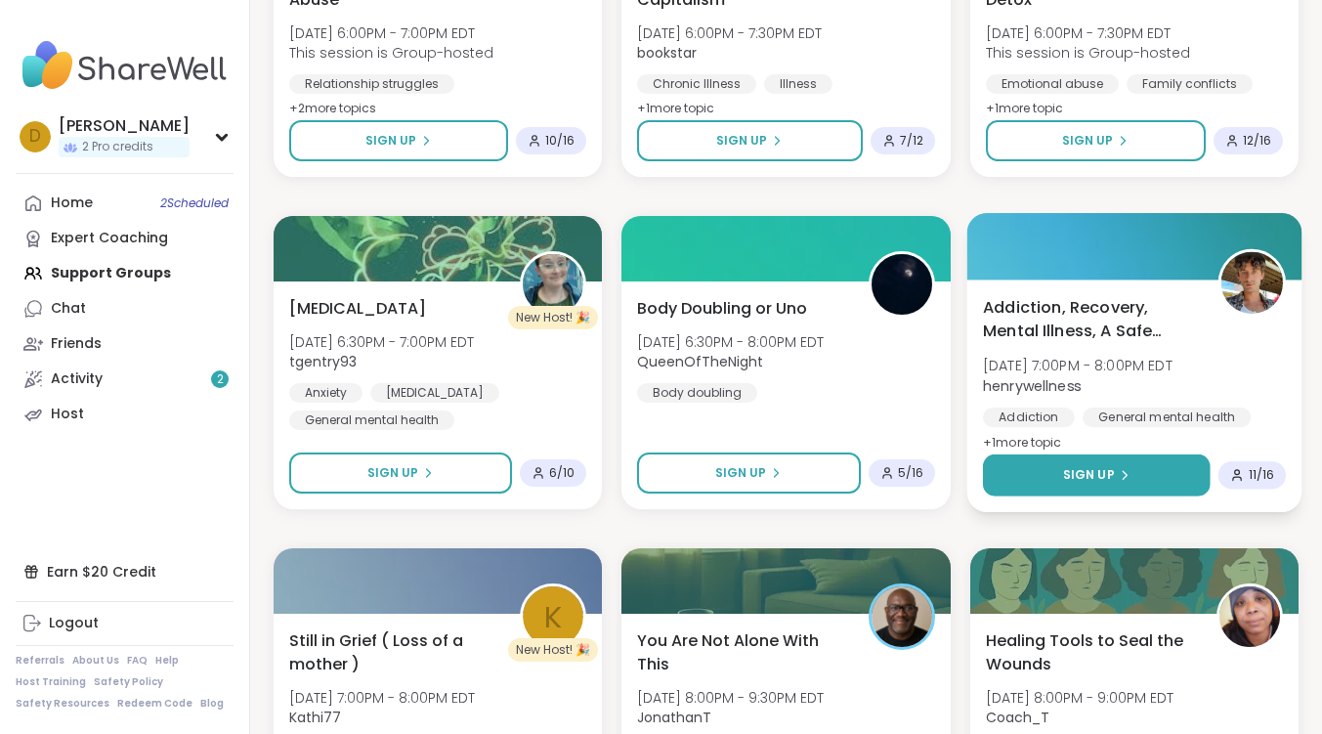
click at [1085, 471] on span "Sign Up" at bounding box center [1088, 475] width 52 height 18
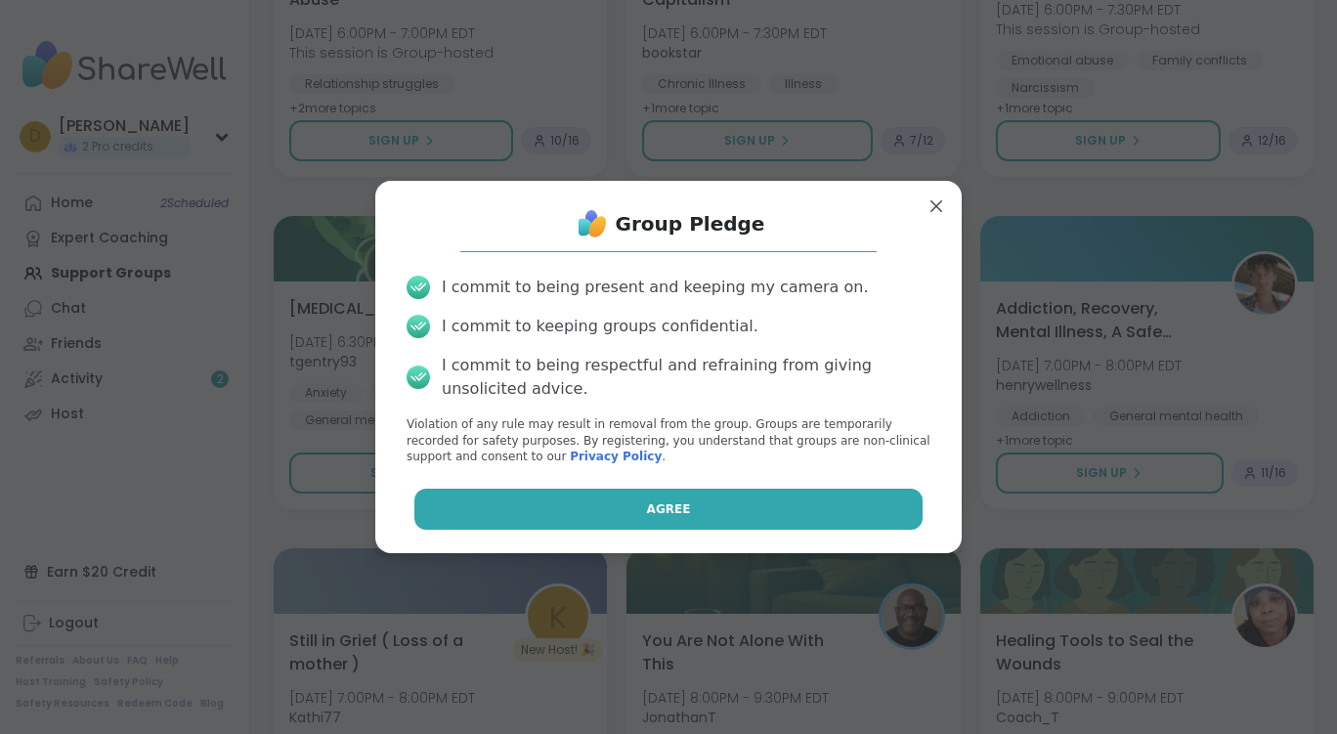
click at [691, 504] on button "Agree" at bounding box center [668, 509] width 509 height 41
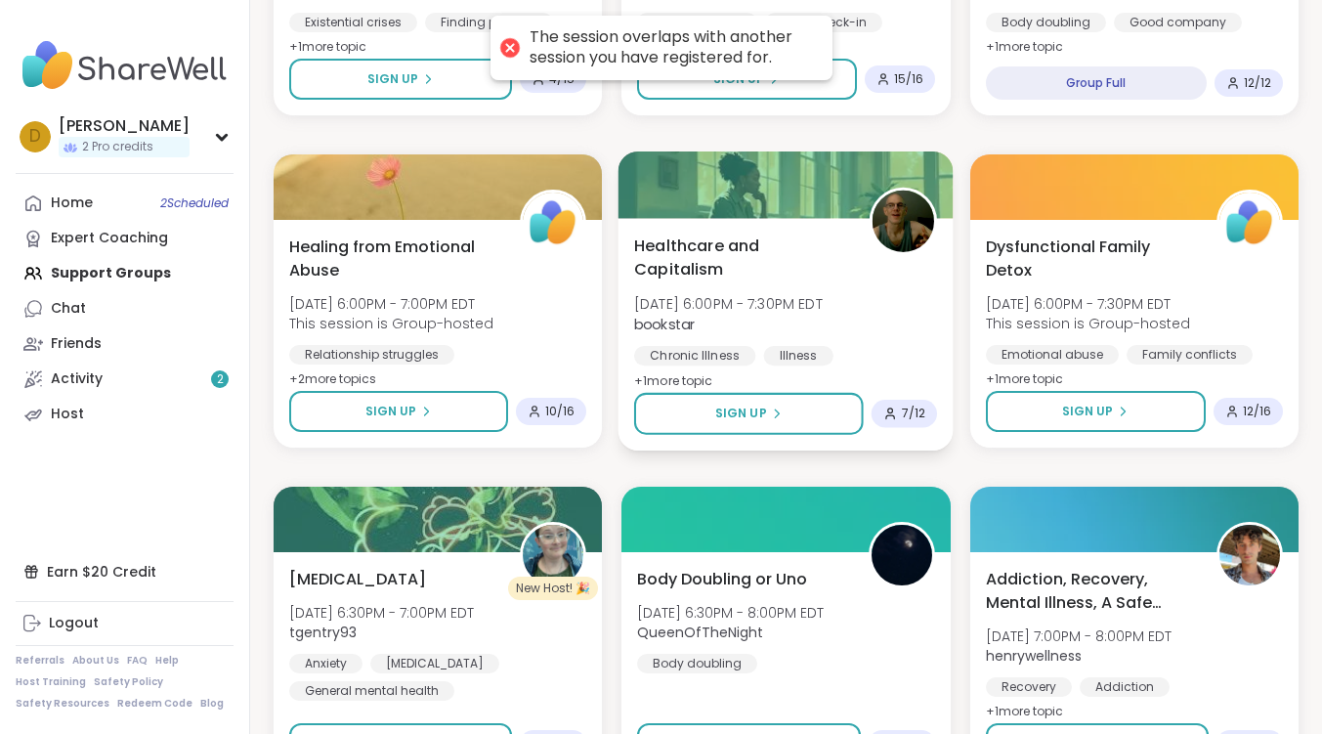
scroll to position [1172, 0]
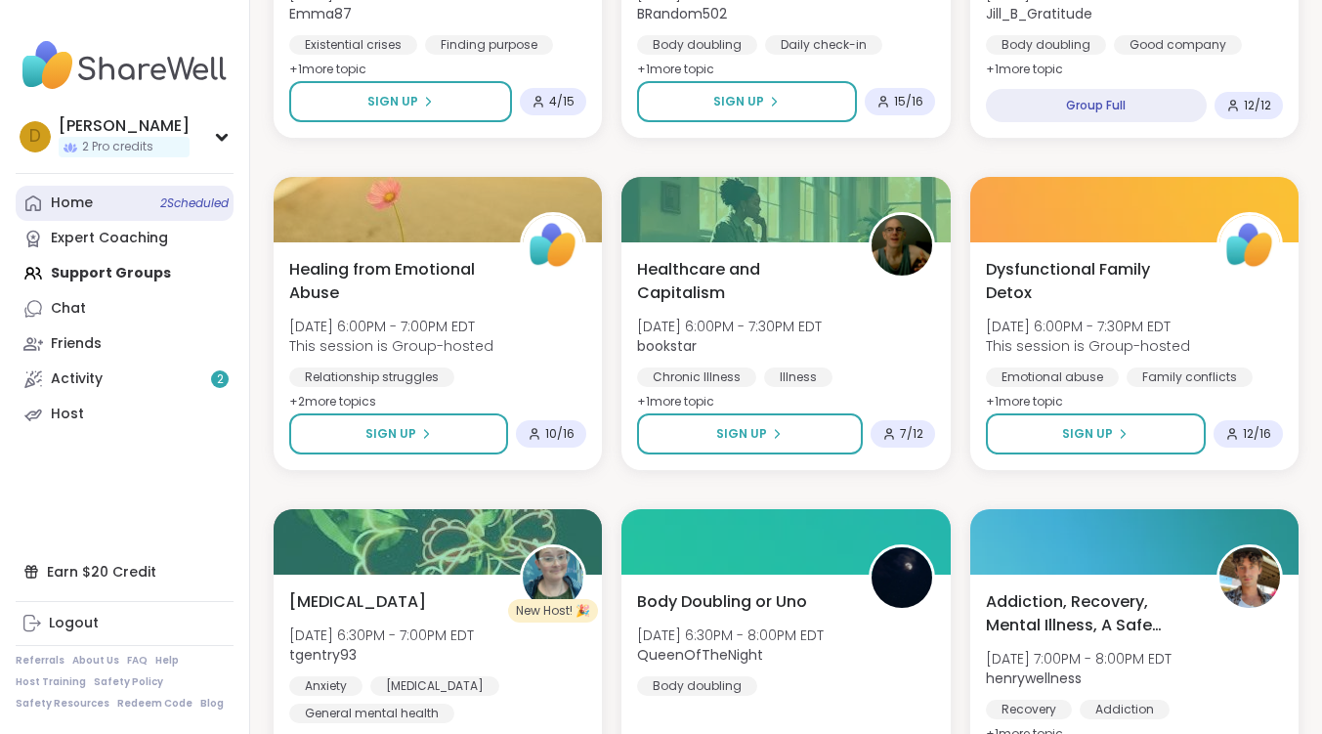
click at [105, 204] on link "Home 2 Scheduled" at bounding box center [125, 203] width 218 height 35
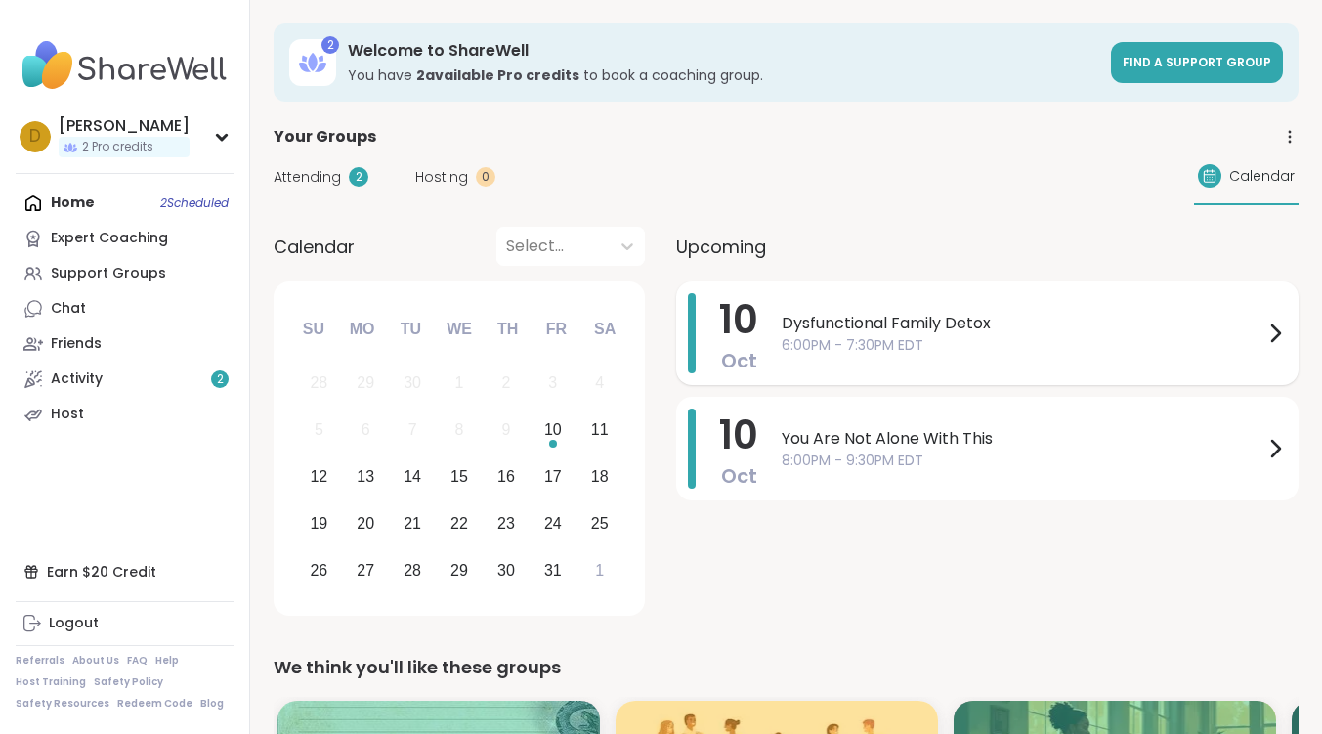
click at [878, 319] on span "Dysfunctional Family Detox" at bounding box center [1023, 323] width 482 height 23
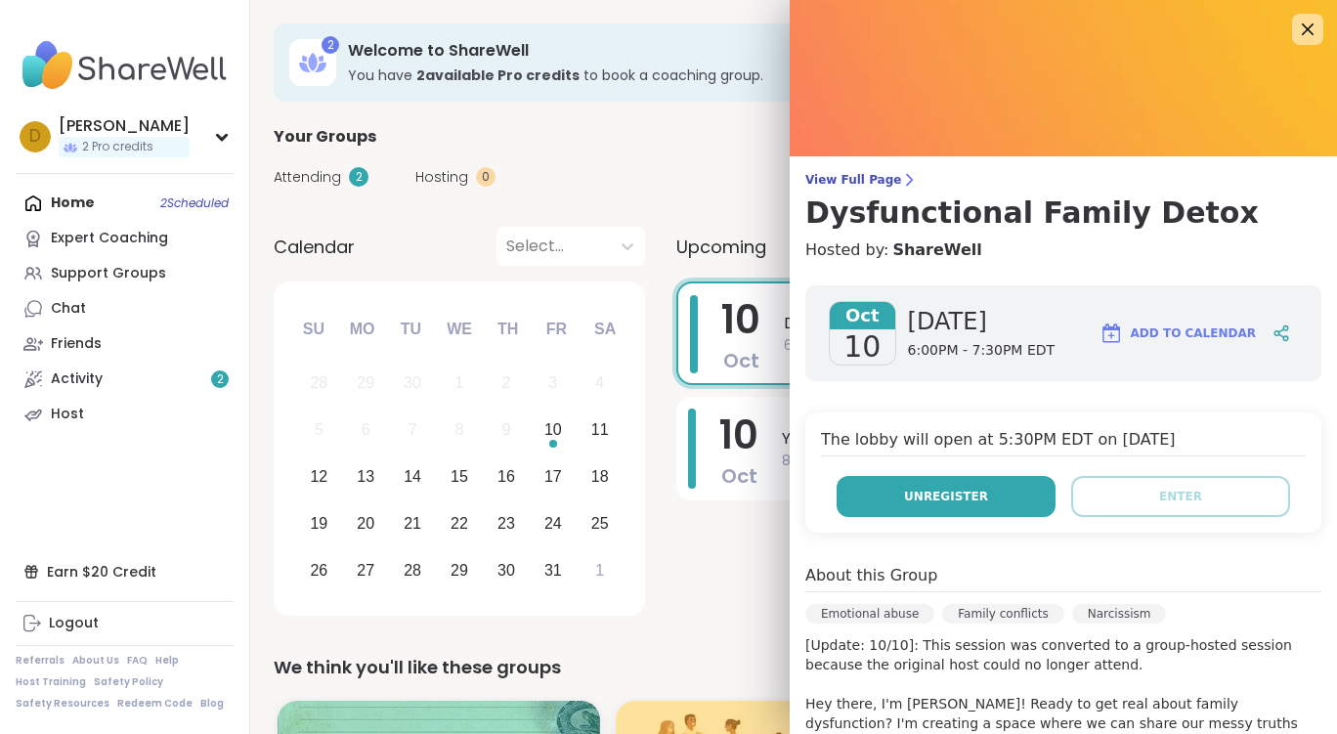
click at [961, 488] on span "Unregister" at bounding box center [946, 497] width 84 height 18
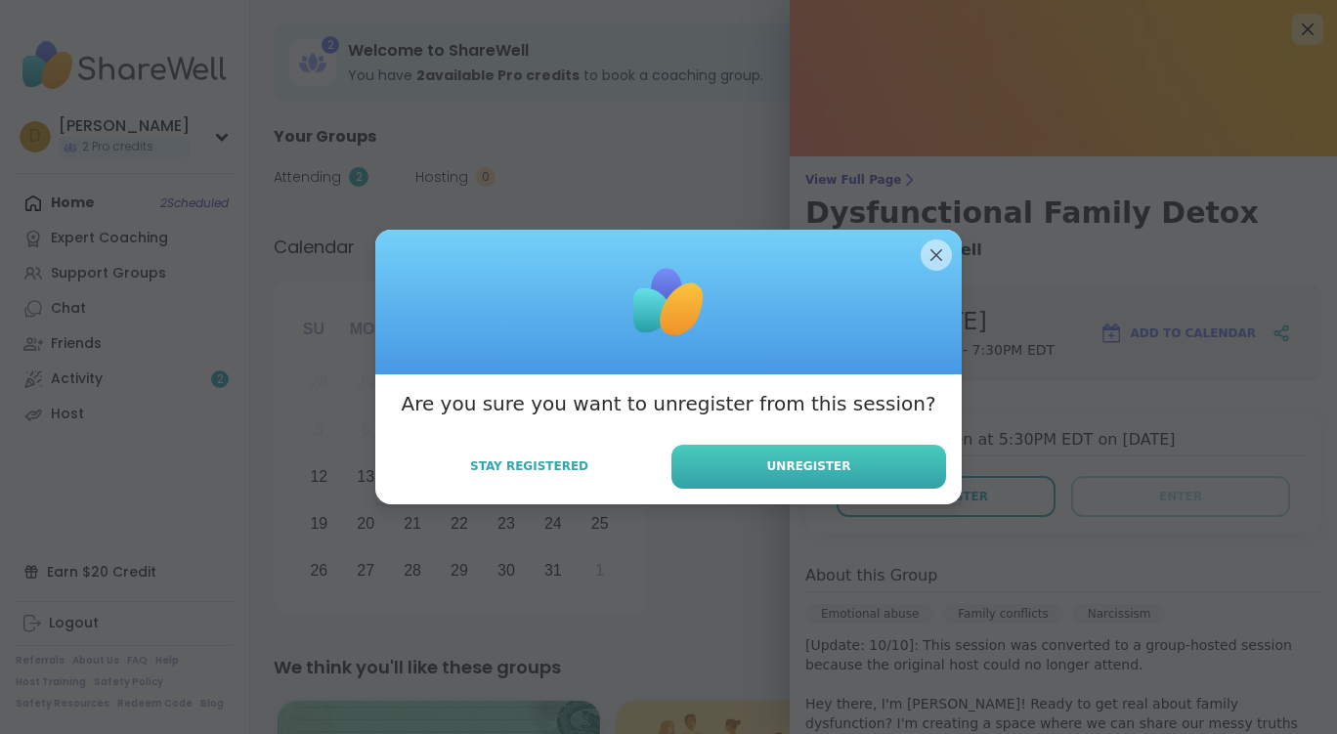
click at [720, 454] on button "Unregister" at bounding box center [808, 467] width 275 height 44
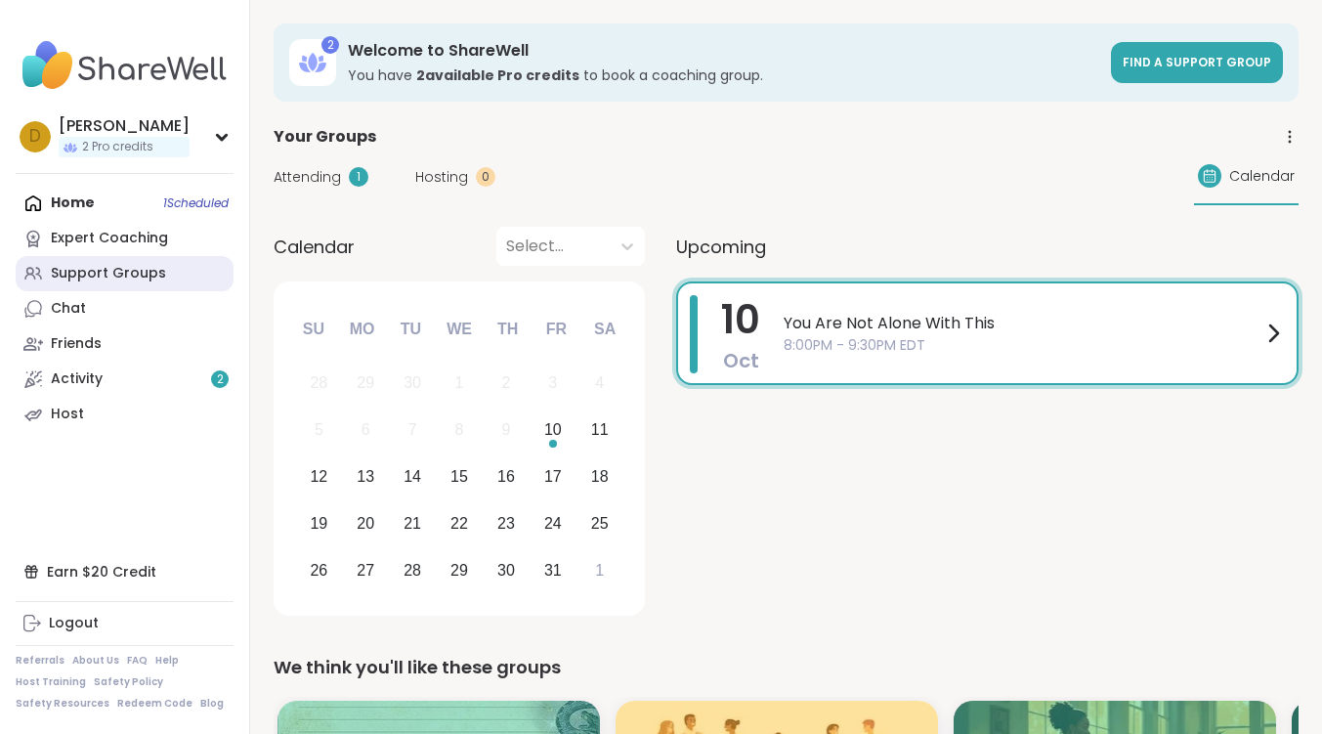
click at [95, 282] on div "Support Groups" at bounding box center [108, 274] width 115 height 20
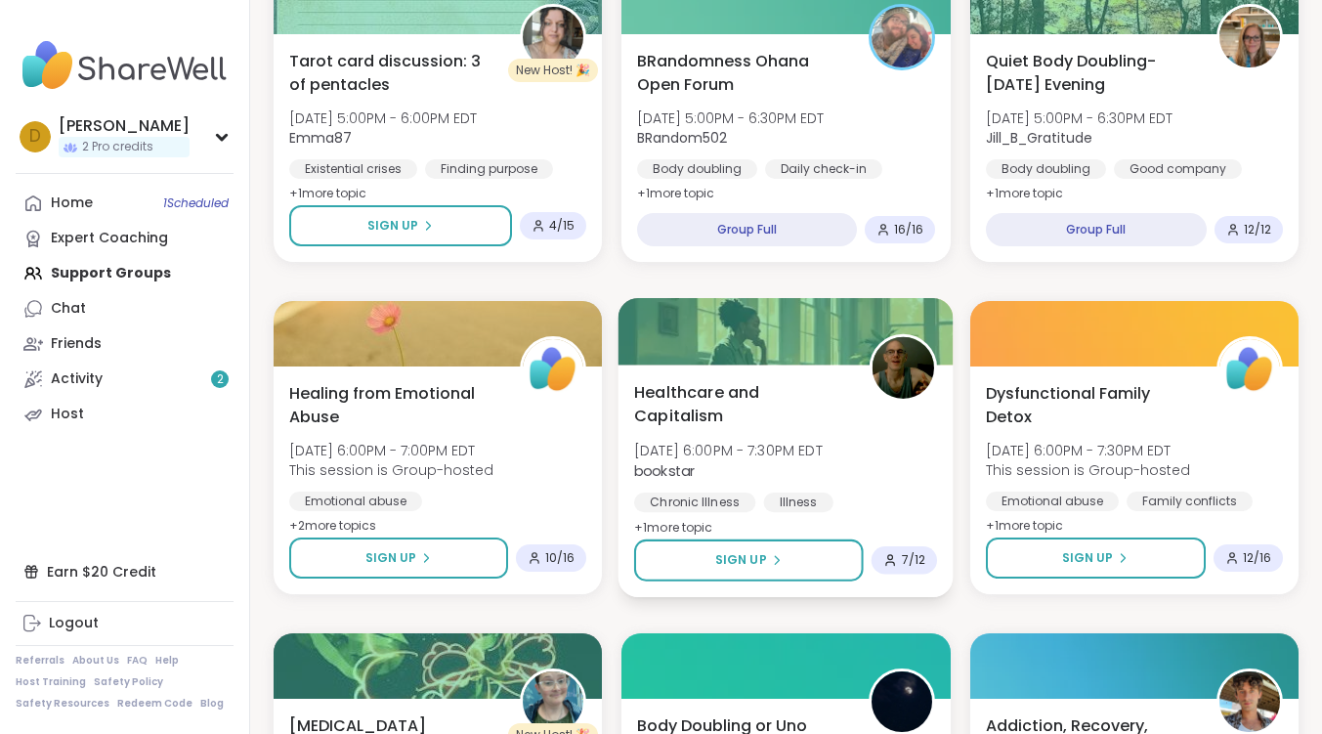
scroll to position [1075, 0]
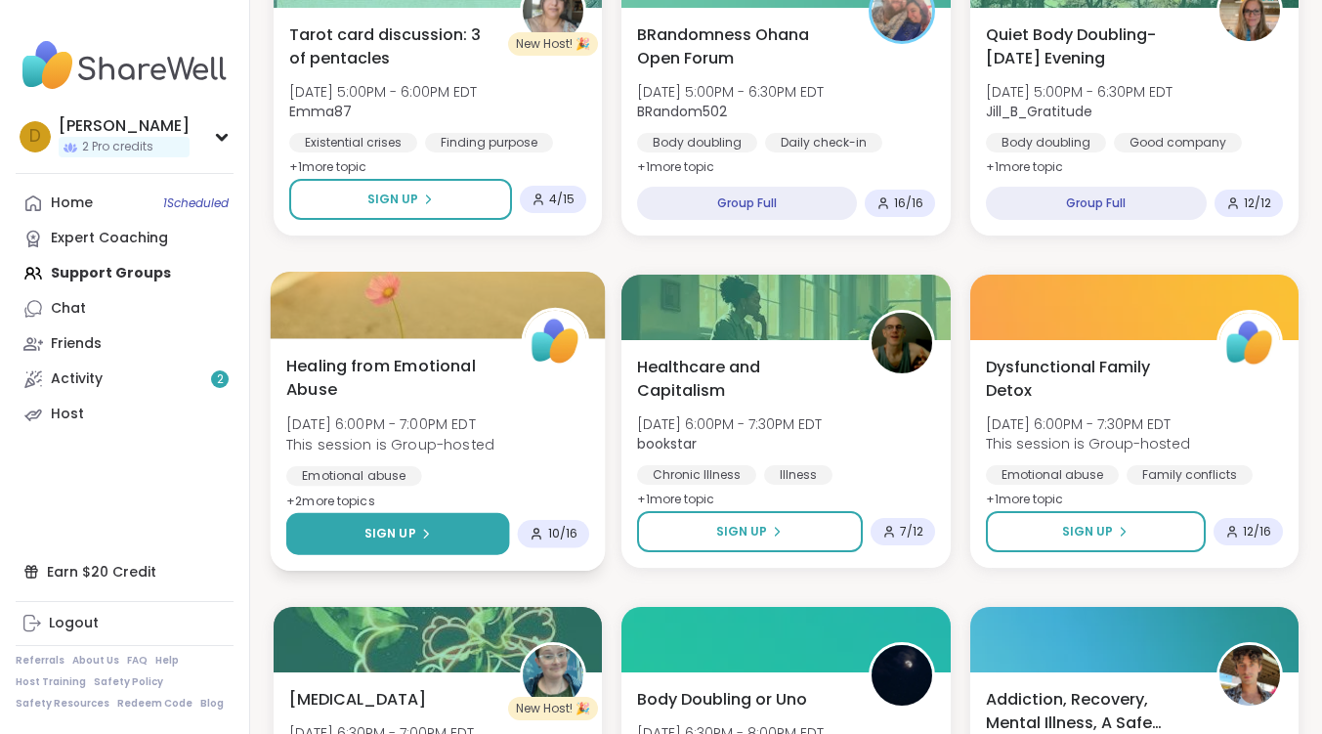
click at [405, 528] on span "Sign Up" at bounding box center [390, 534] width 52 height 18
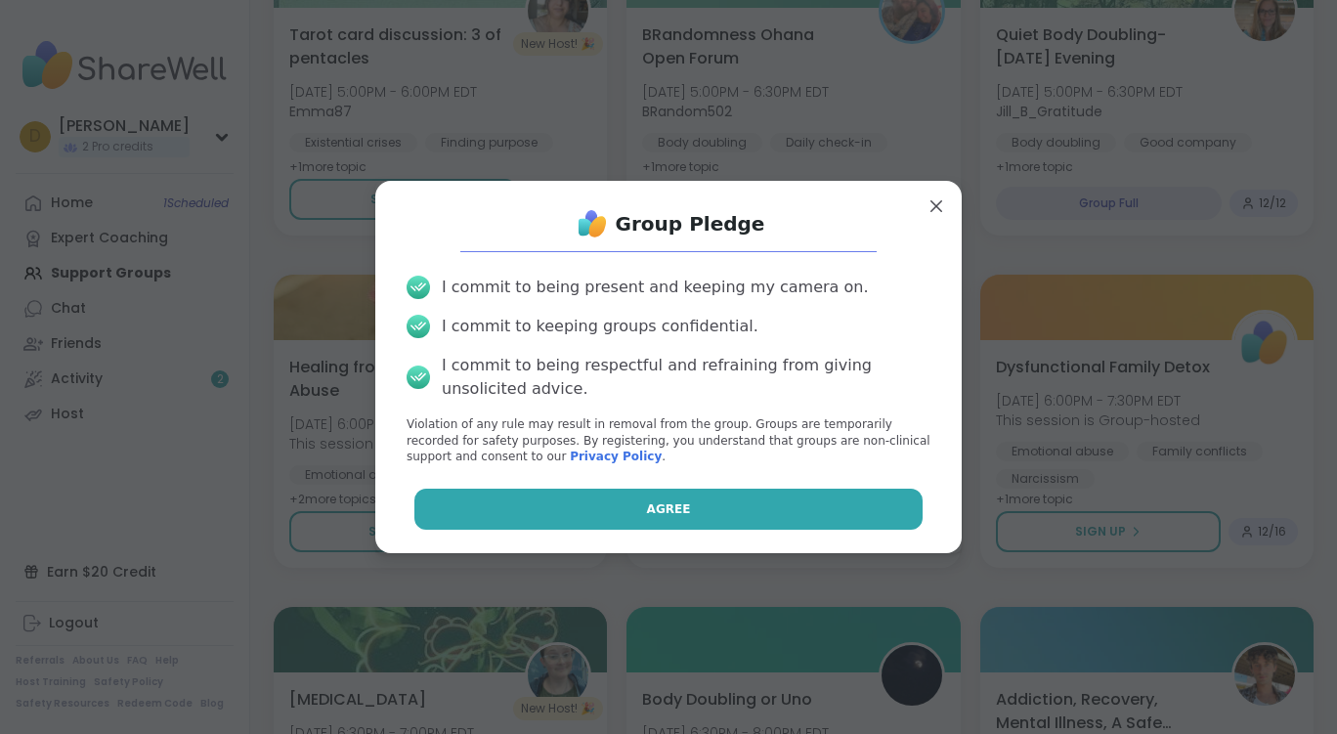
click at [528, 509] on button "Agree" at bounding box center [668, 509] width 509 height 41
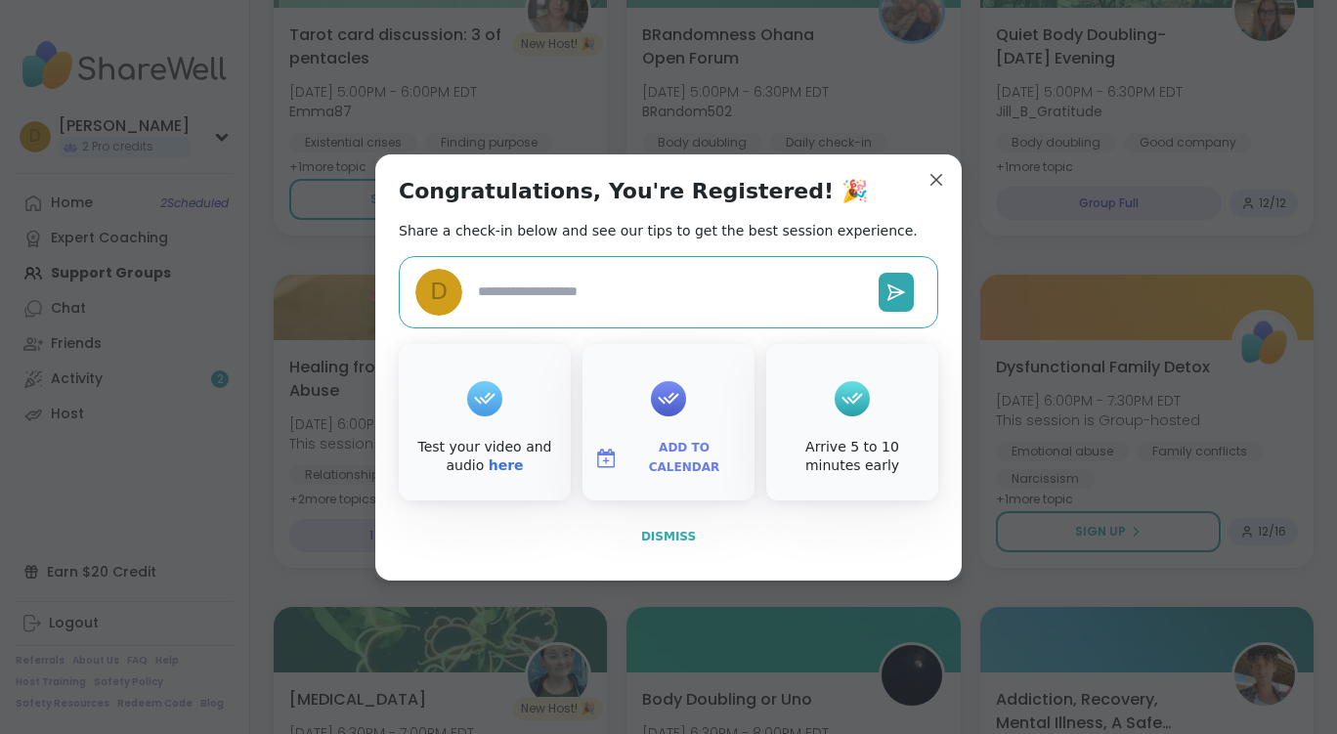
click at [644, 530] on span "Dismiss" at bounding box center [668, 537] width 55 height 14
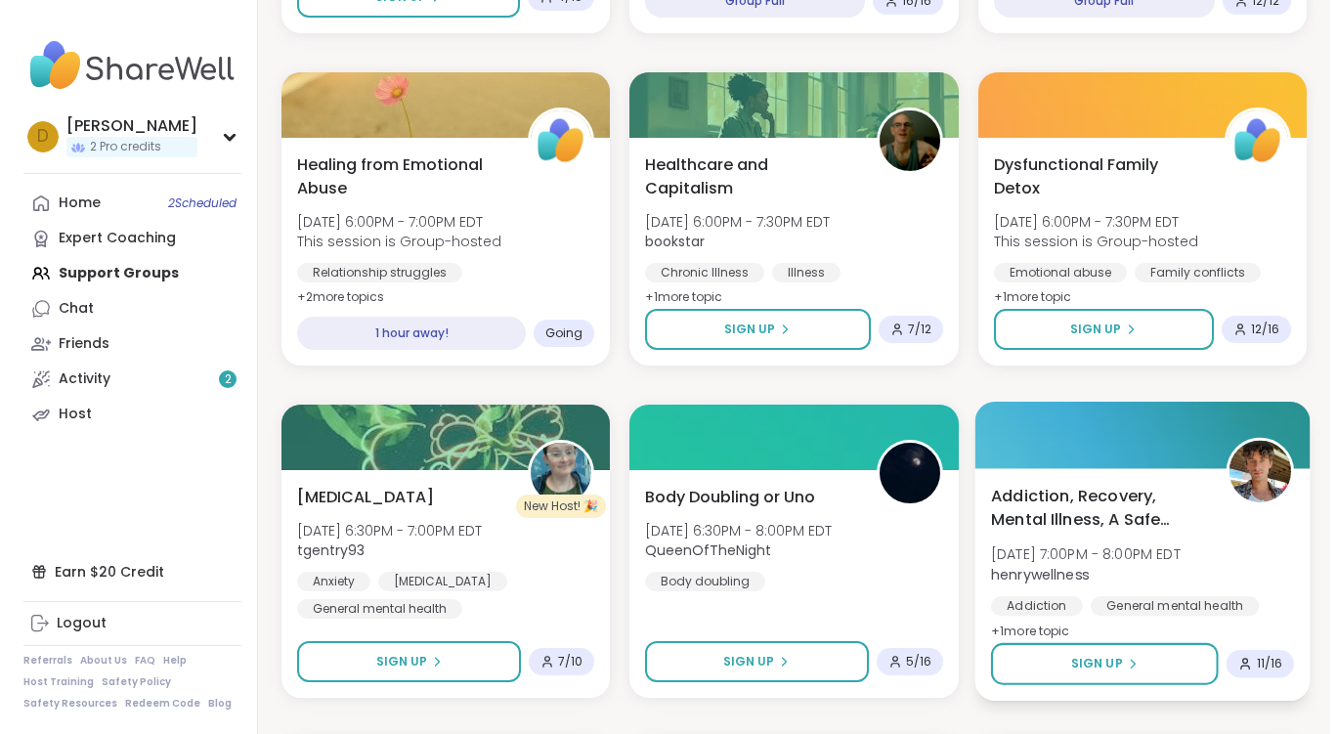
scroll to position [1368, 0]
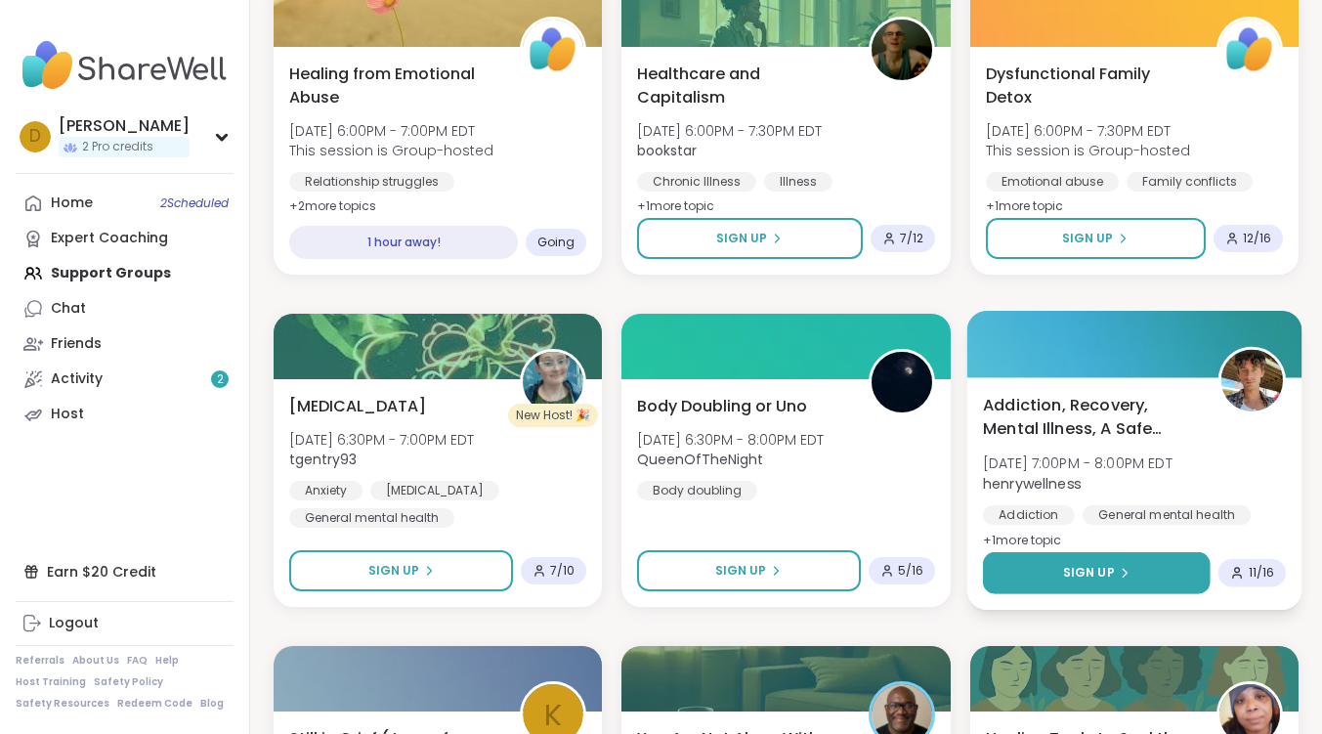
click at [1084, 581] on button "Sign Up" at bounding box center [1097, 573] width 228 height 42
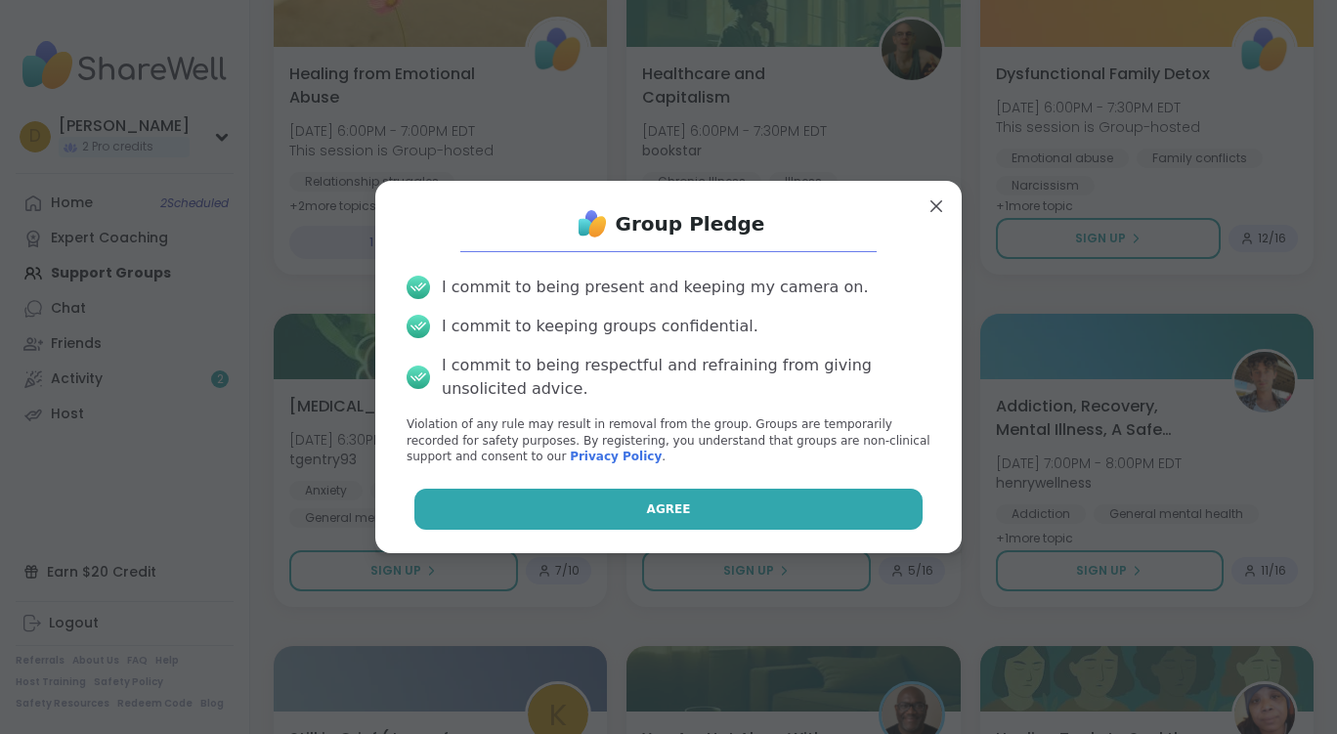
click at [722, 517] on button "Agree" at bounding box center [668, 509] width 509 height 41
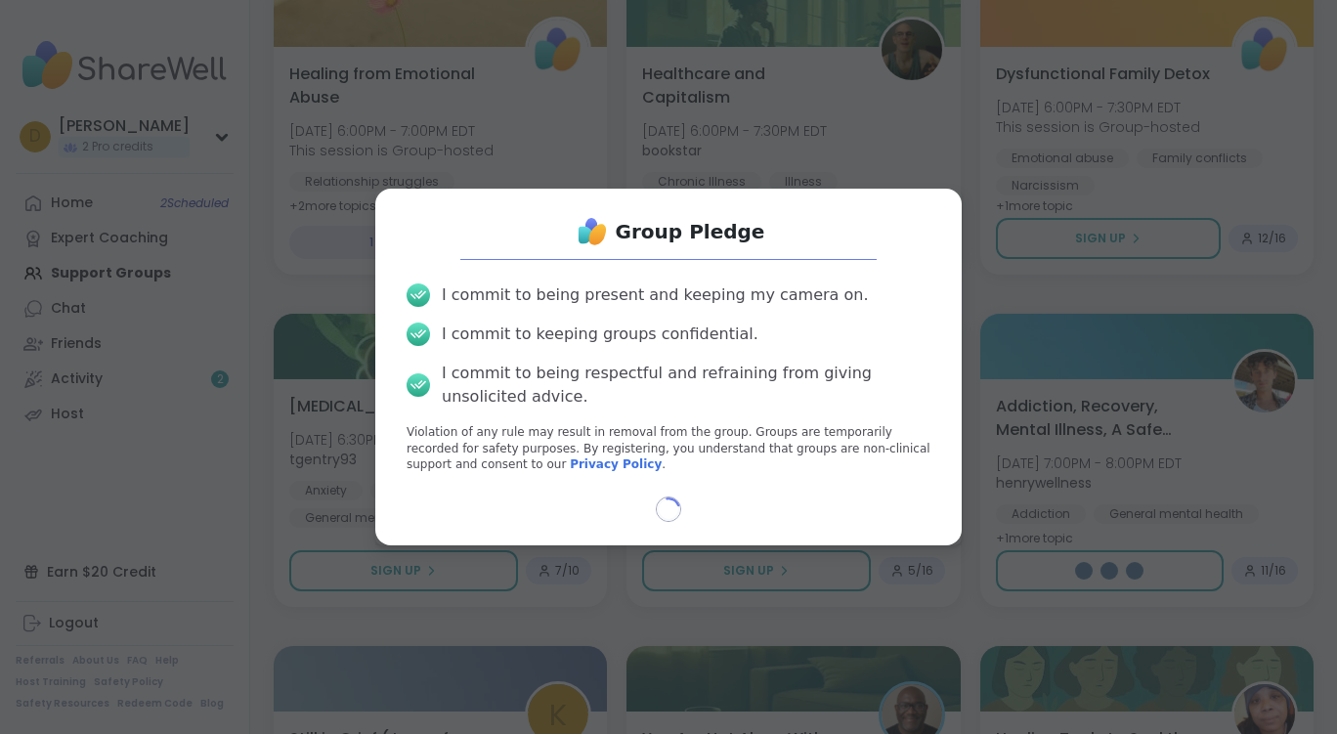
type textarea "*"
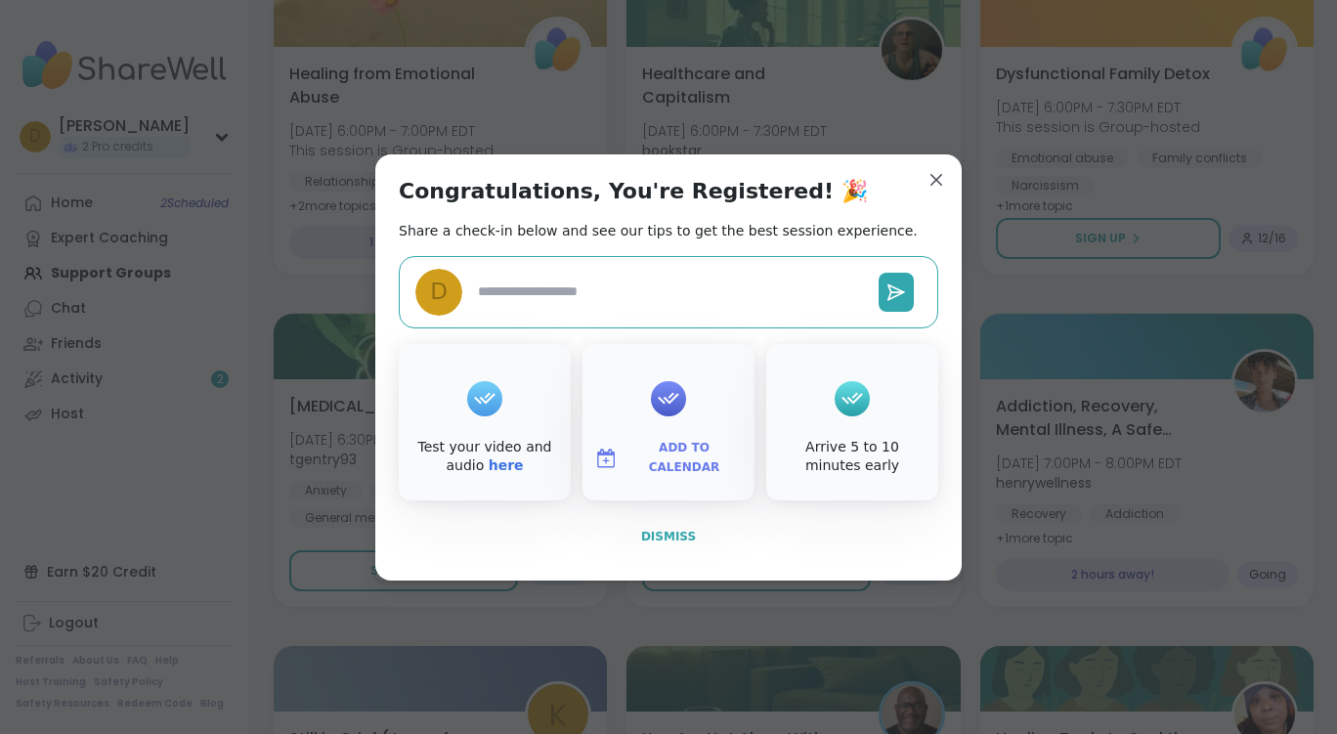
type textarea "*"
